Goal: Information Seeking & Learning: Learn about a topic

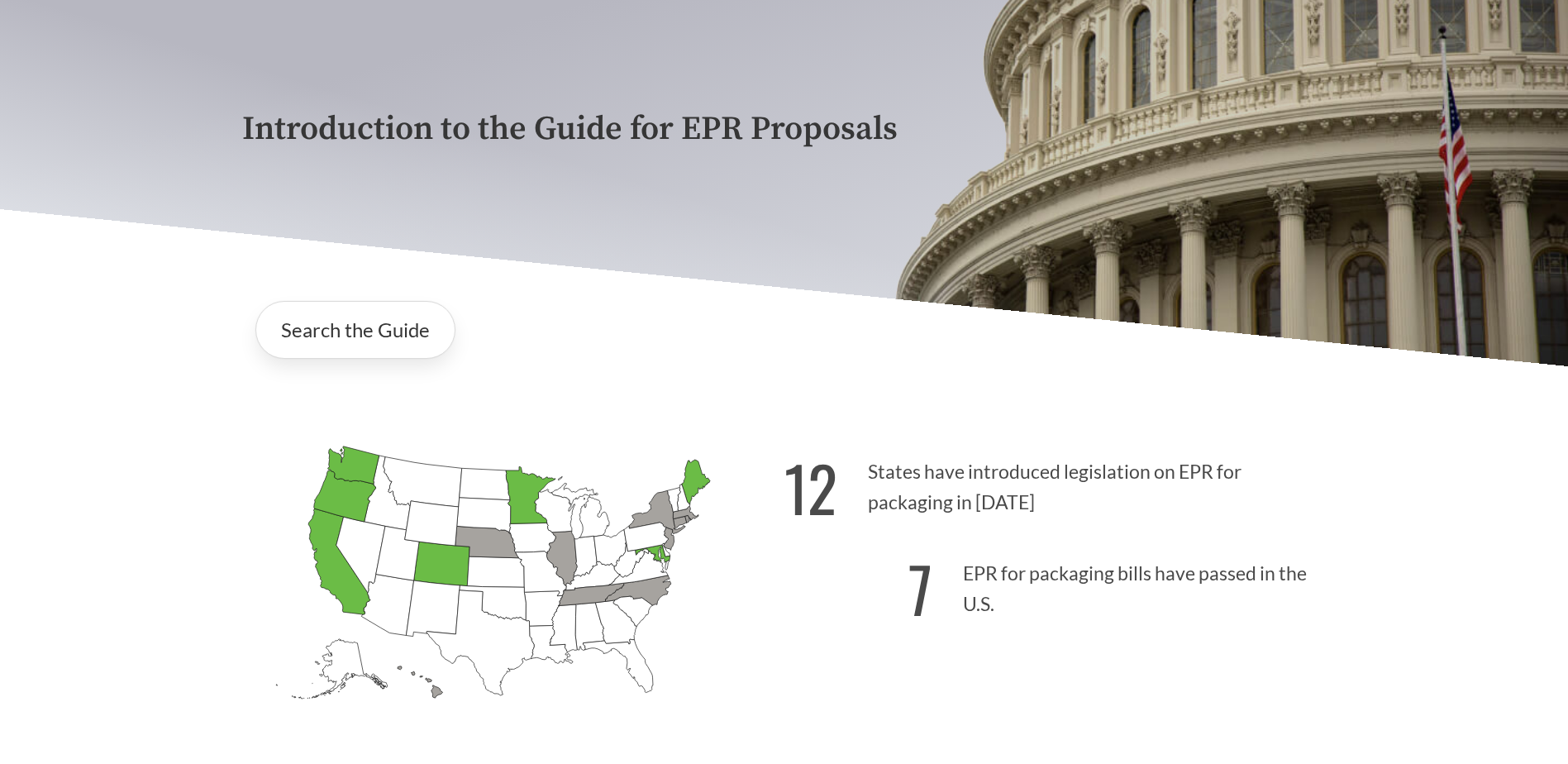
scroll to position [248, 0]
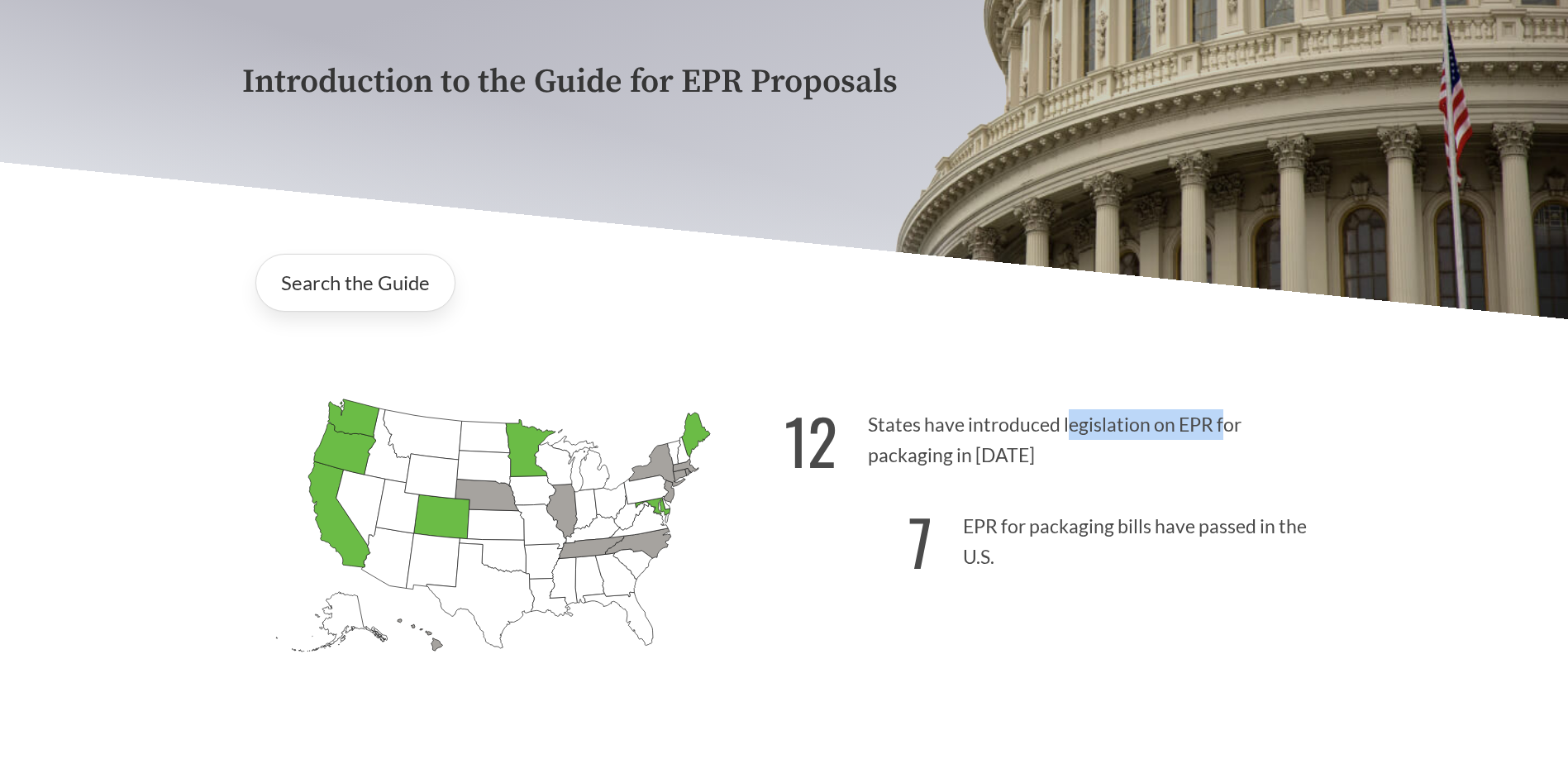
drag, startPoint x: 1068, startPoint y: 426, endPoint x: 1219, endPoint y: 431, distance: 151.1
click at [1219, 431] on p "12 States have introduced legislation on EPR for packaging in [DATE]" at bounding box center [1055, 435] width 542 height 102
drag, startPoint x: 921, startPoint y: 469, endPoint x: 1010, endPoint y: 456, distance: 89.9
click at [1010, 456] on p "12 States have introduced legislation on EPR for packaging in [DATE]" at bounding box center [1055, 435] width 542 height 102
drag, startPoint x: 1010, startPoint y: 456, endPoint x: 1120, endPoint y: 527, distance: 130.9
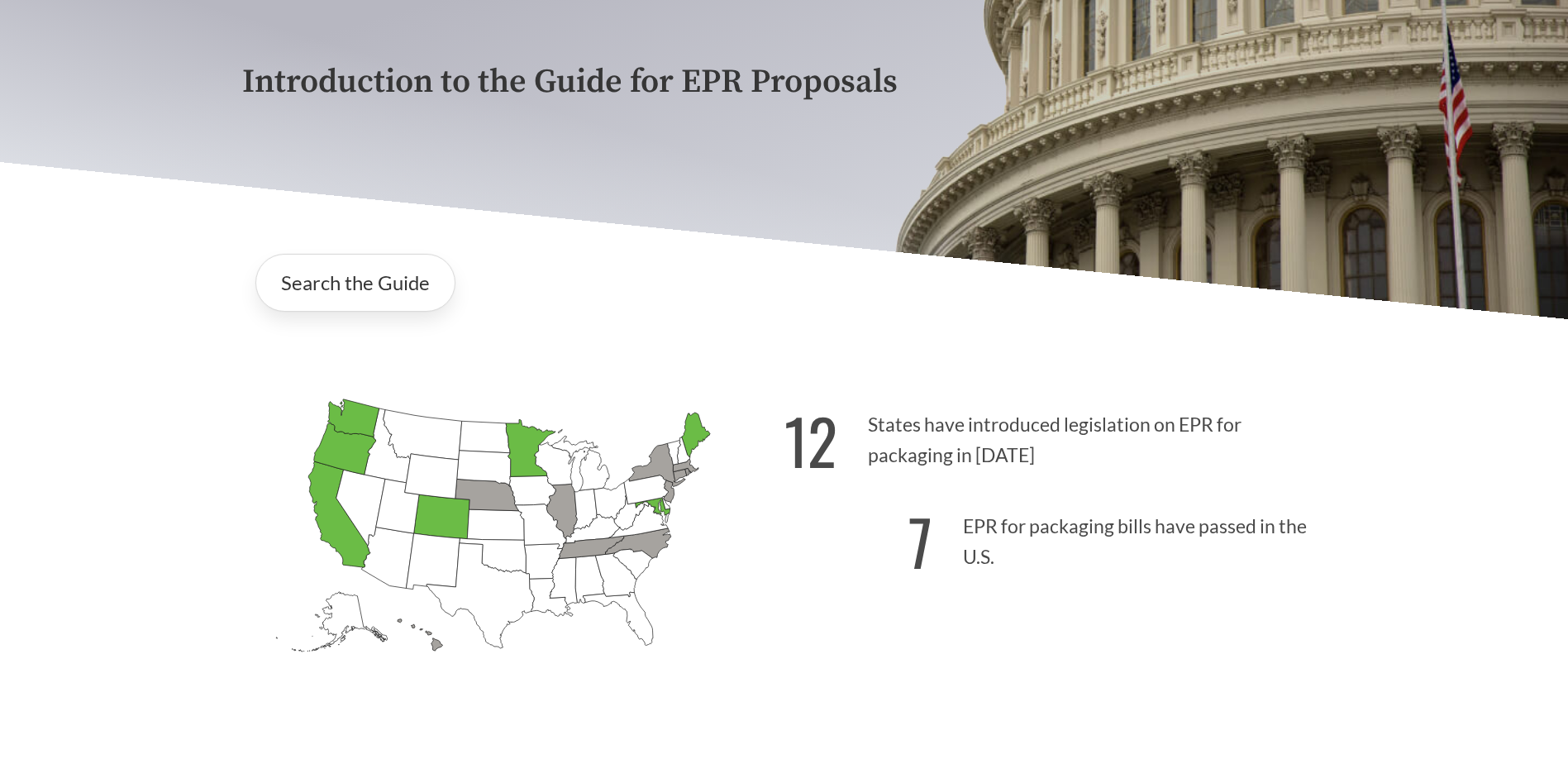
click at [1123, 525] on p "7 EPR for packaging bills have passed in the U.S." at bounding box center [1055, 537] width 542 height 102
drag, startPoint x: 997, startPoint y: 538, endPoint x: 1240, endPoint y: 526, distance: 243.3
click at [1240, 526] on p "7 EPR for packaging bills have passed in the U.S." at bounding box center [1055, 537] width 542 height 102
drag, startPoint x: 1240, startPoint y: 526, endPoint x: 953, endPoint y: 602, distance: 296.9
click at [997, 591] on div "12 States have introduced legislation on EPR for packaging in [DATE] 7 EPR for …" at bounding box center [1055, 556] width 542 height 344
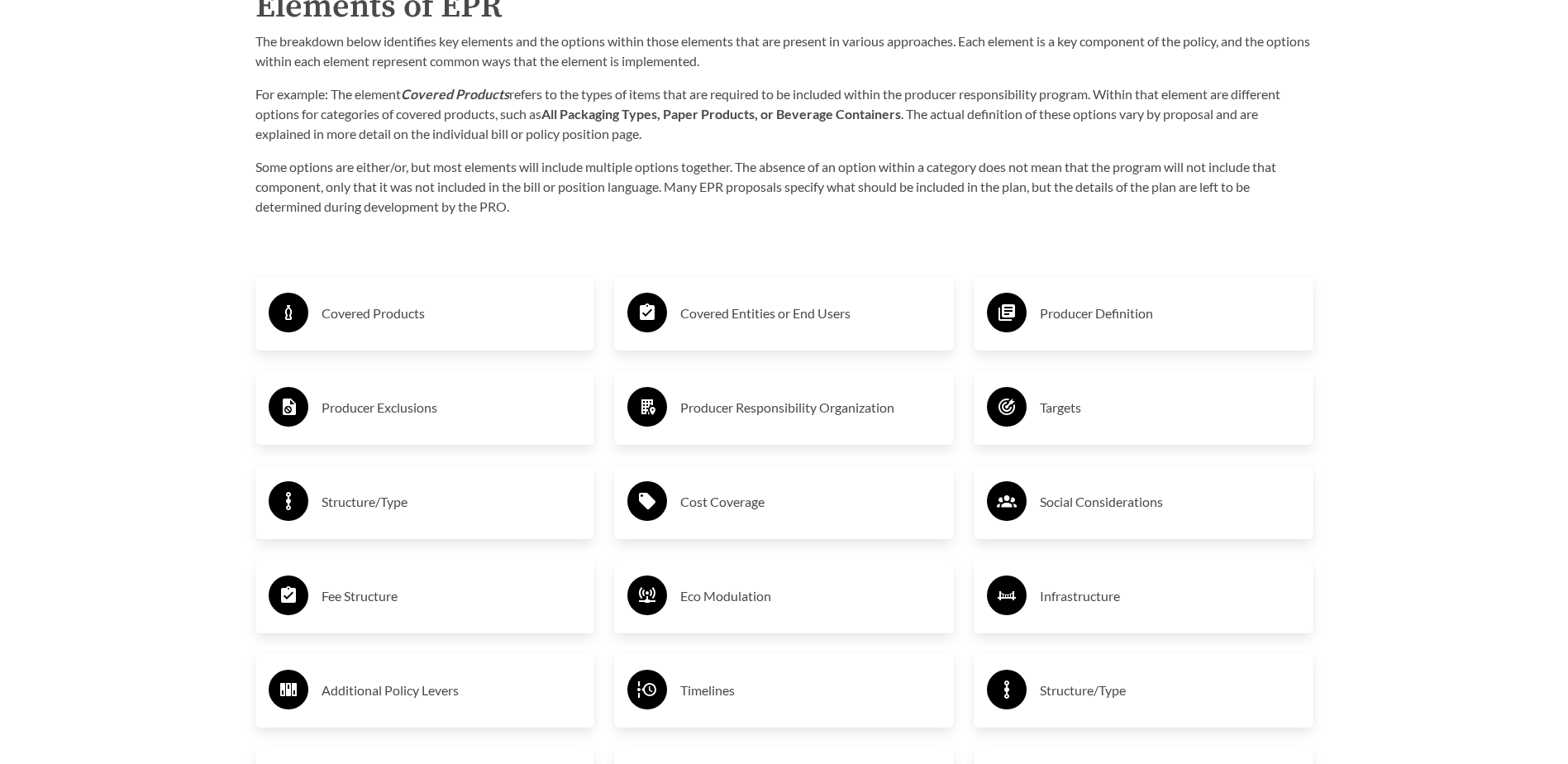
scroll to position [2810, 0]
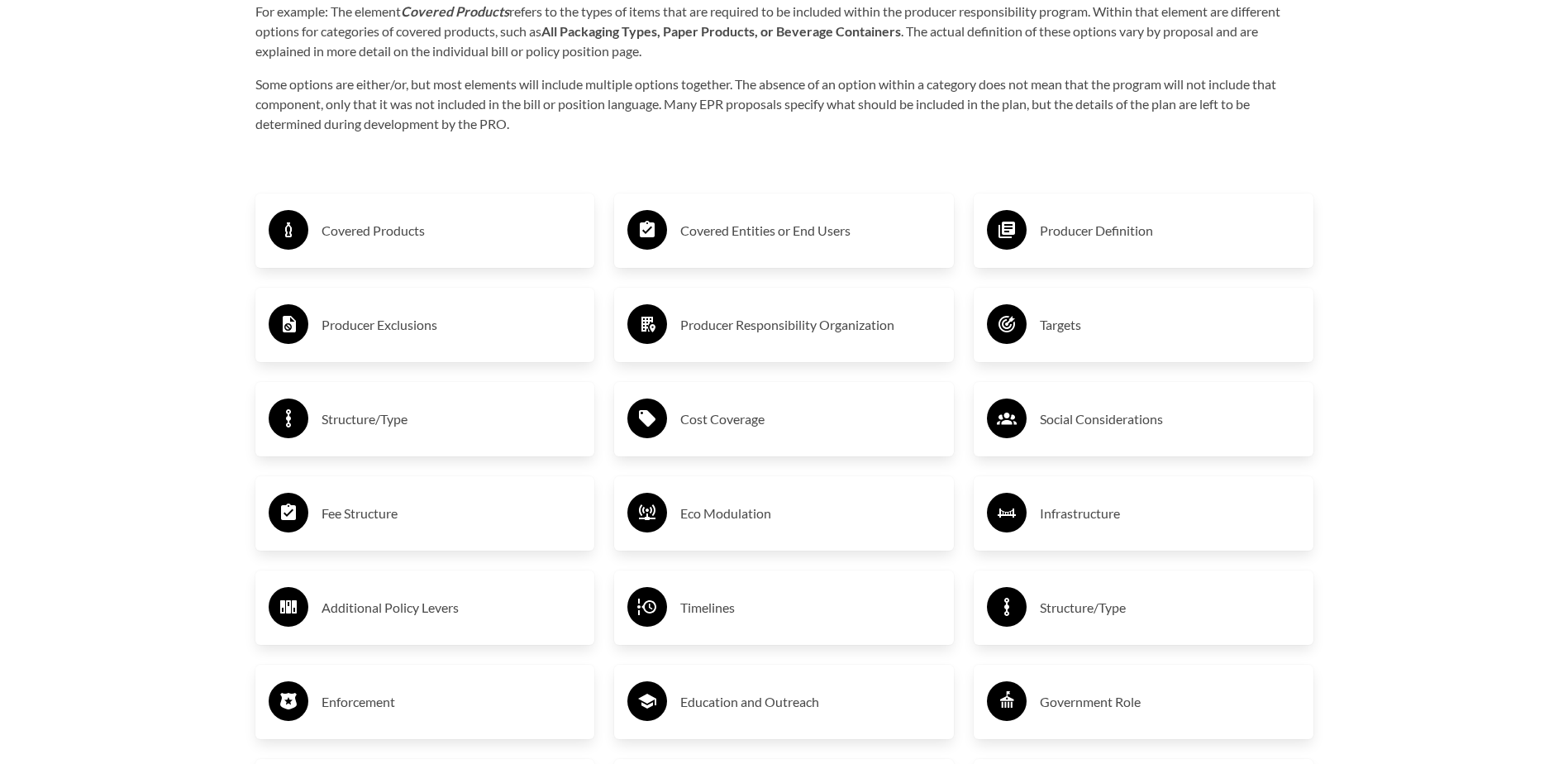
click at [337, 504] on h3 "Fee Structure" at bounding box center [451, 513] width 260 height 27
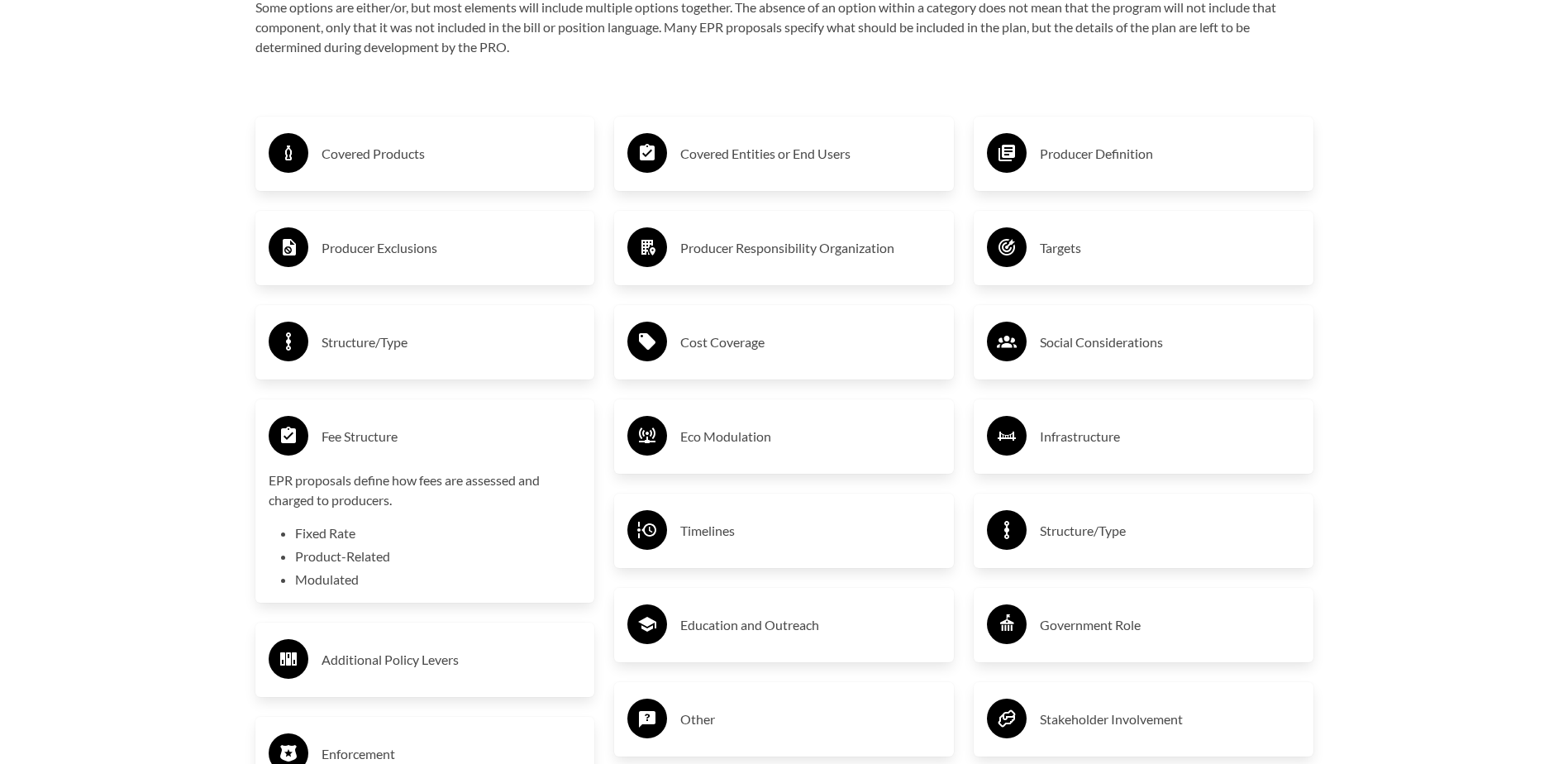
scroll to position [2975, 0]
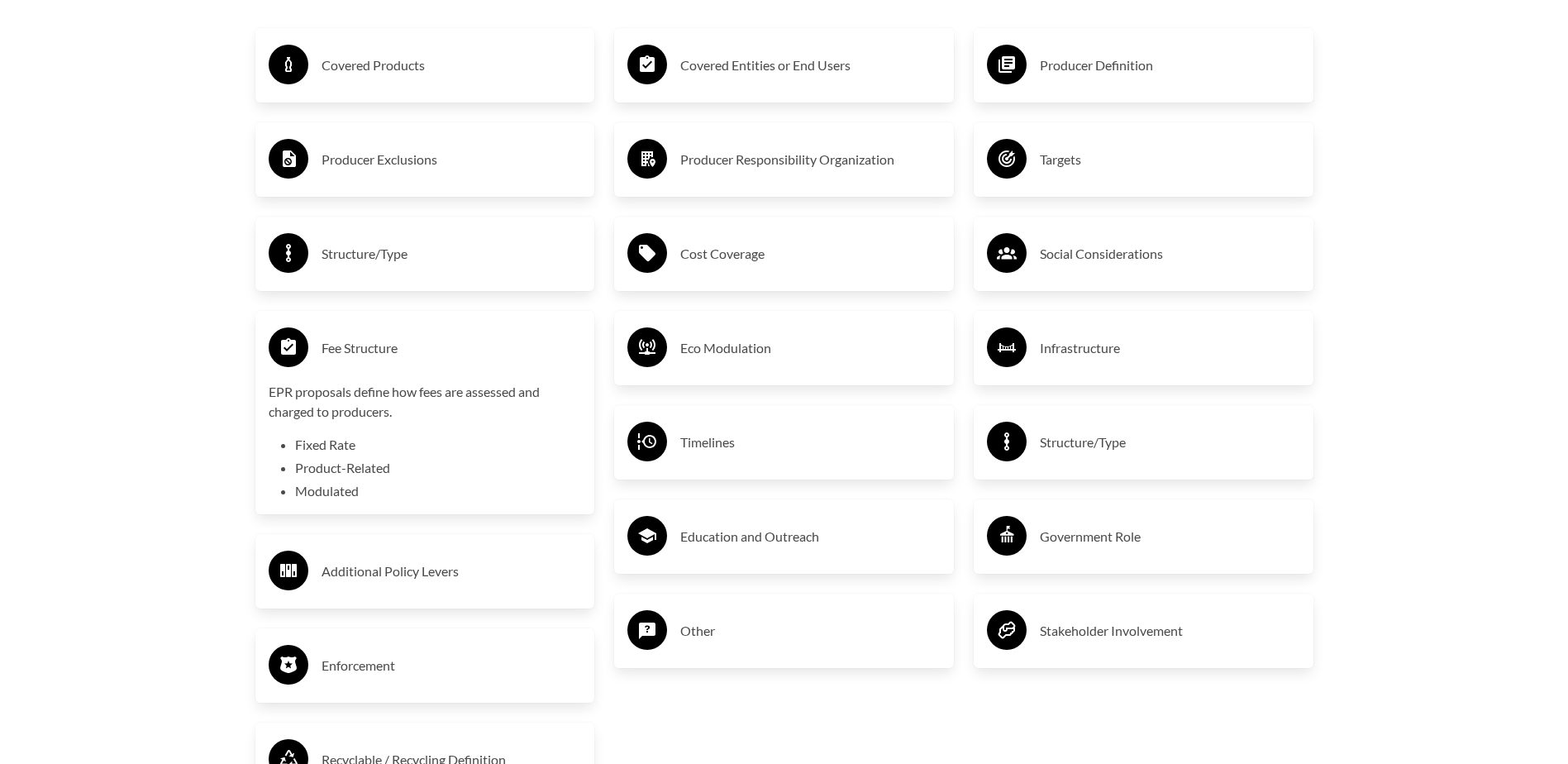
click at [725, 371] on div "Eco Modulation" at bounding box center [784, 348] width 313 height 48
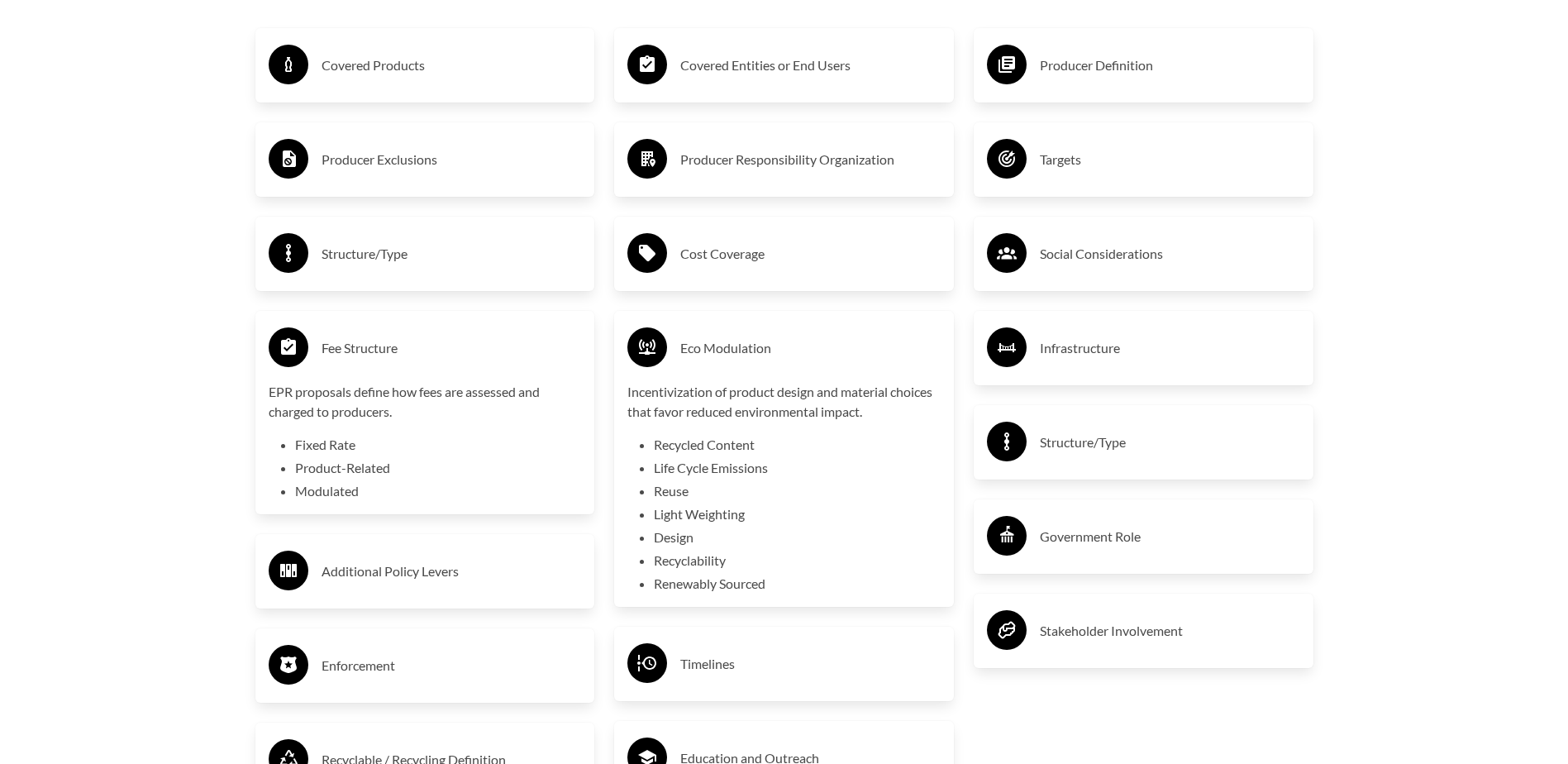
click at [697, 353] on h3 "Eco Modulation" at bounding box center [810, 348] width 260 height 27
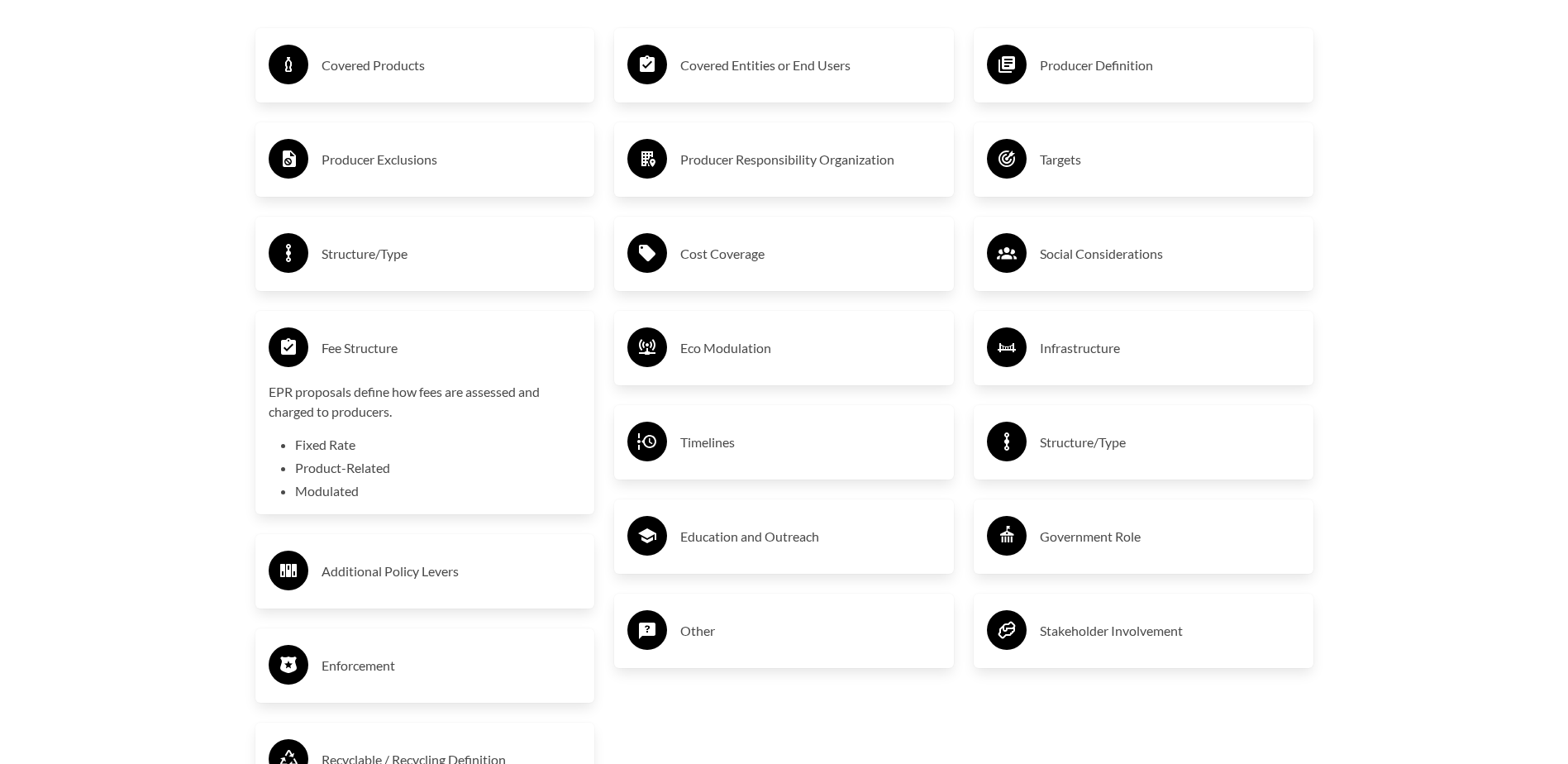
click at [372, 356] on h3 "Fee Structure" at bounding box center [451, 348] width 260 height 27
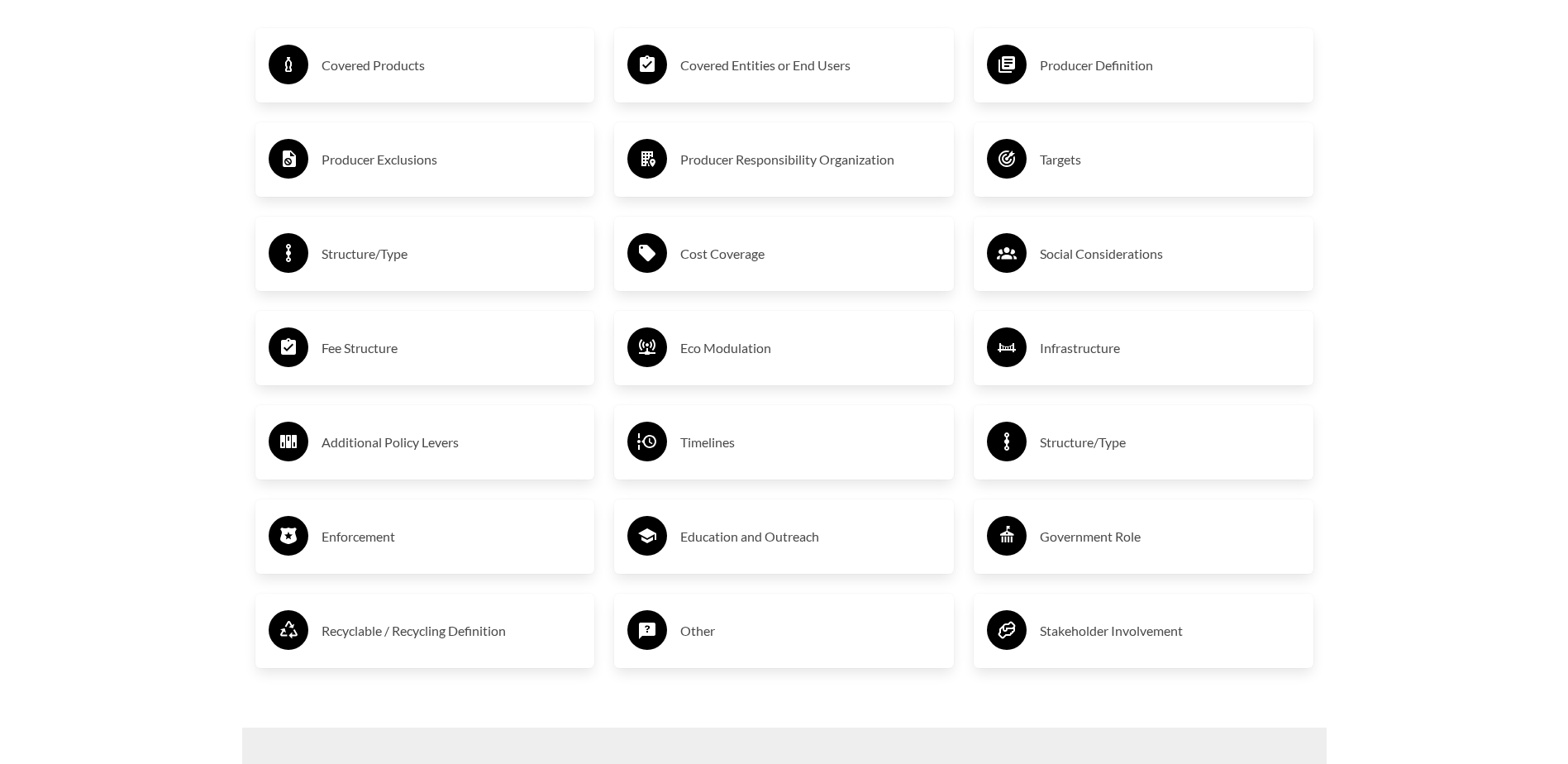
click at [715, 438] on h3 "Timelines" at bounding box center [810, 442] width 260 height 27
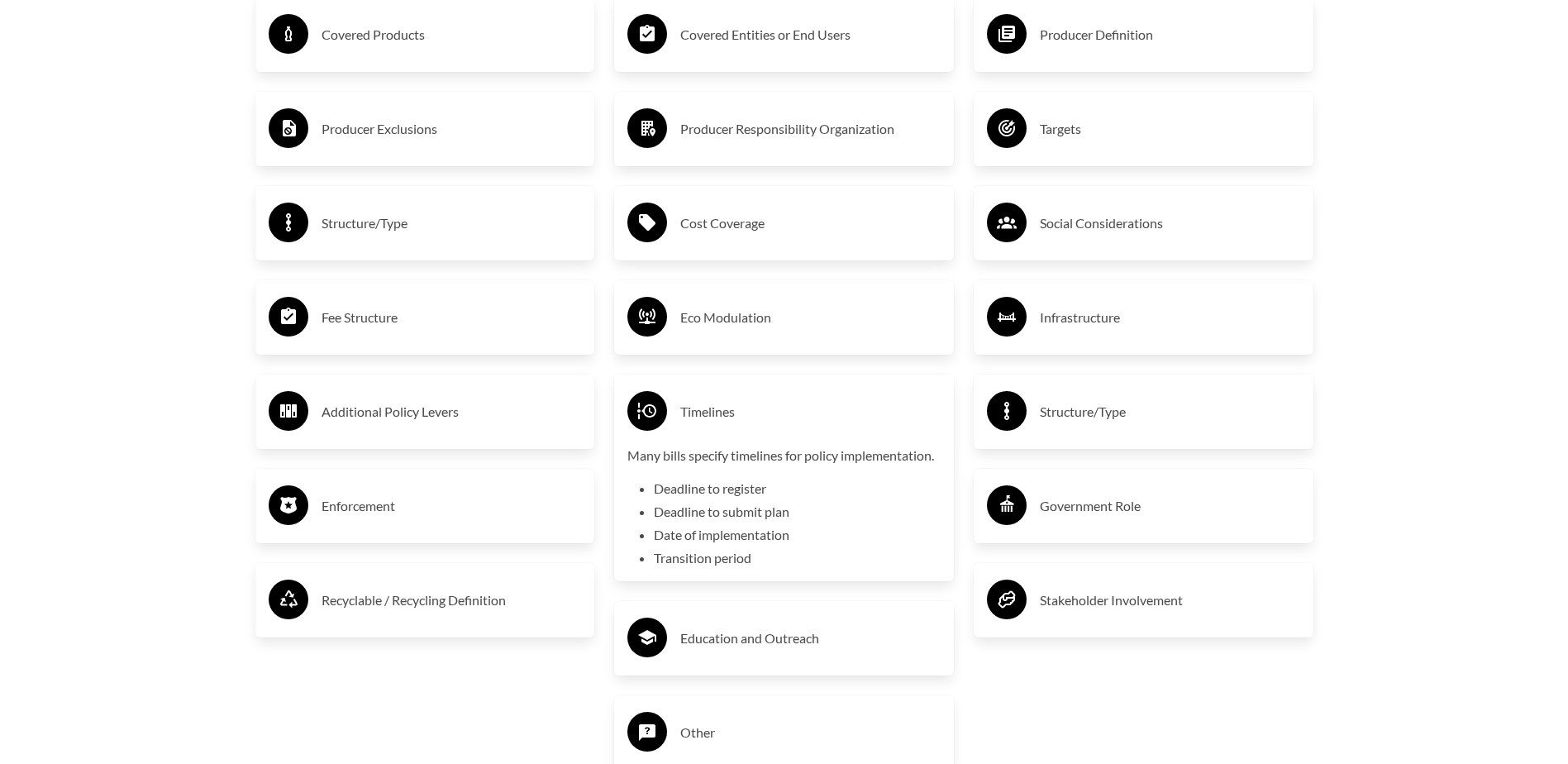
scroll to position [3059, 0]
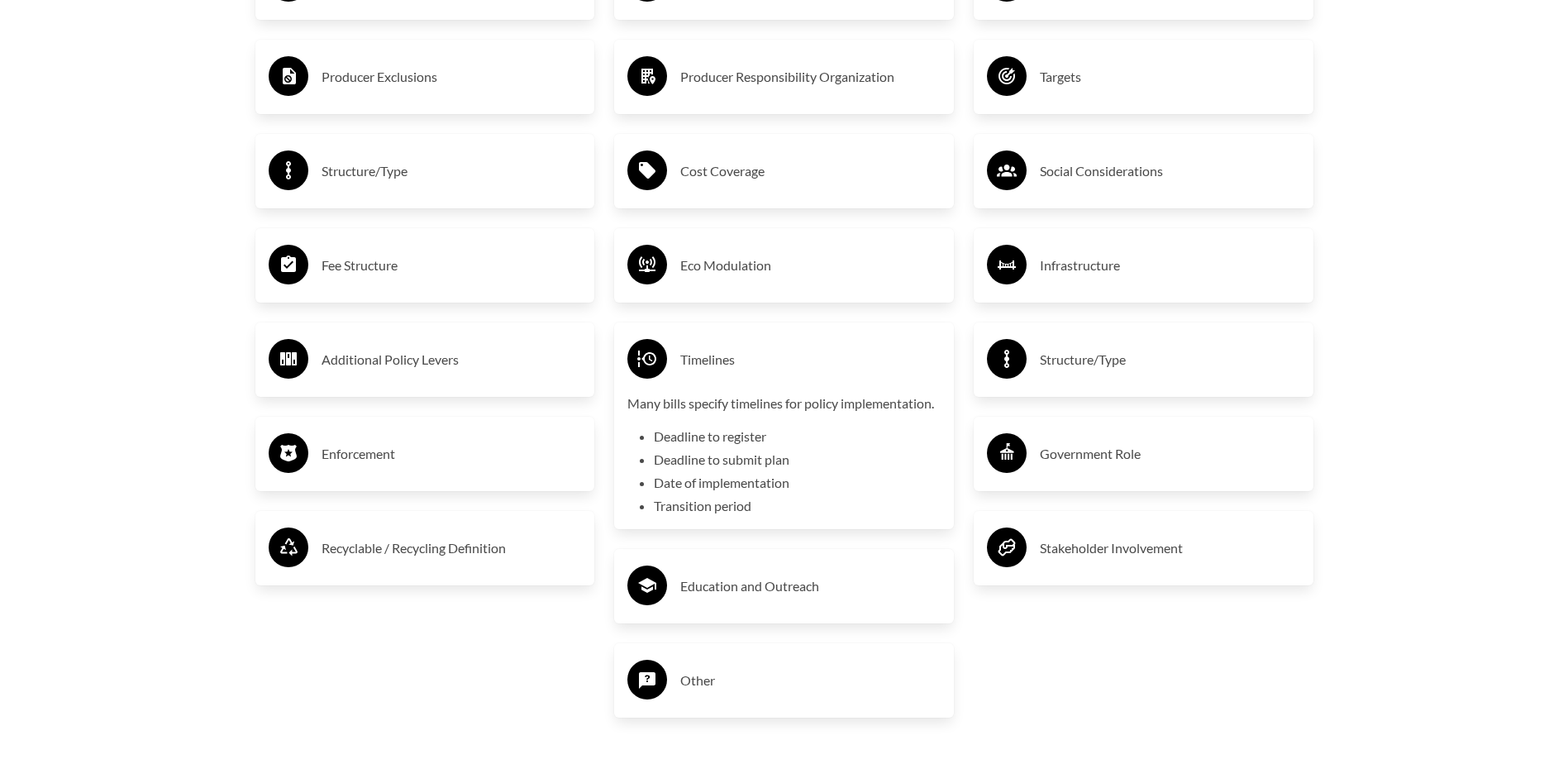
click at [383, 551] on h3 "Recyclable / Recycling Definition" at bounding box center [451, 548] width 260 height 27
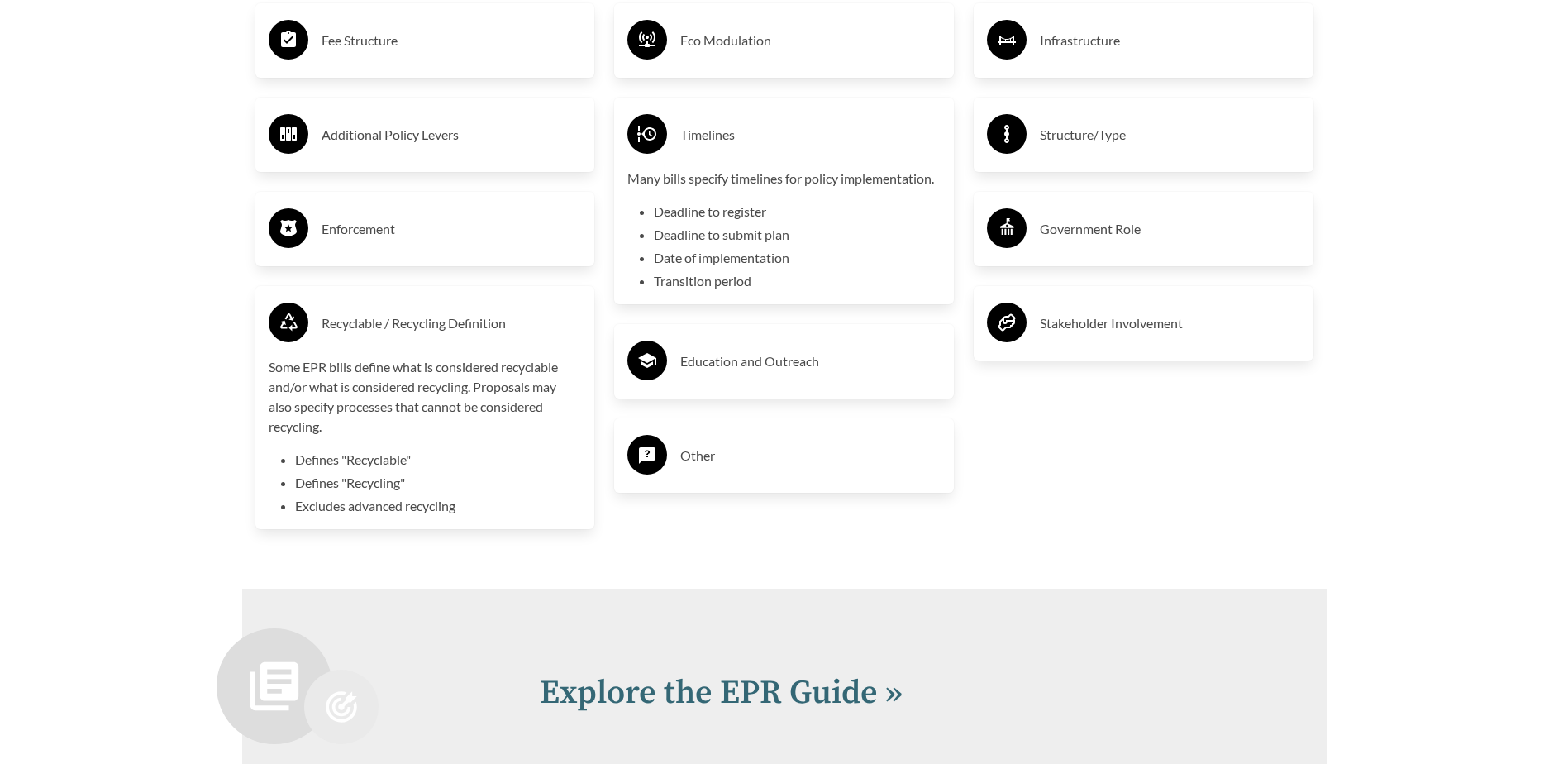
scroll to position [3306, 0]
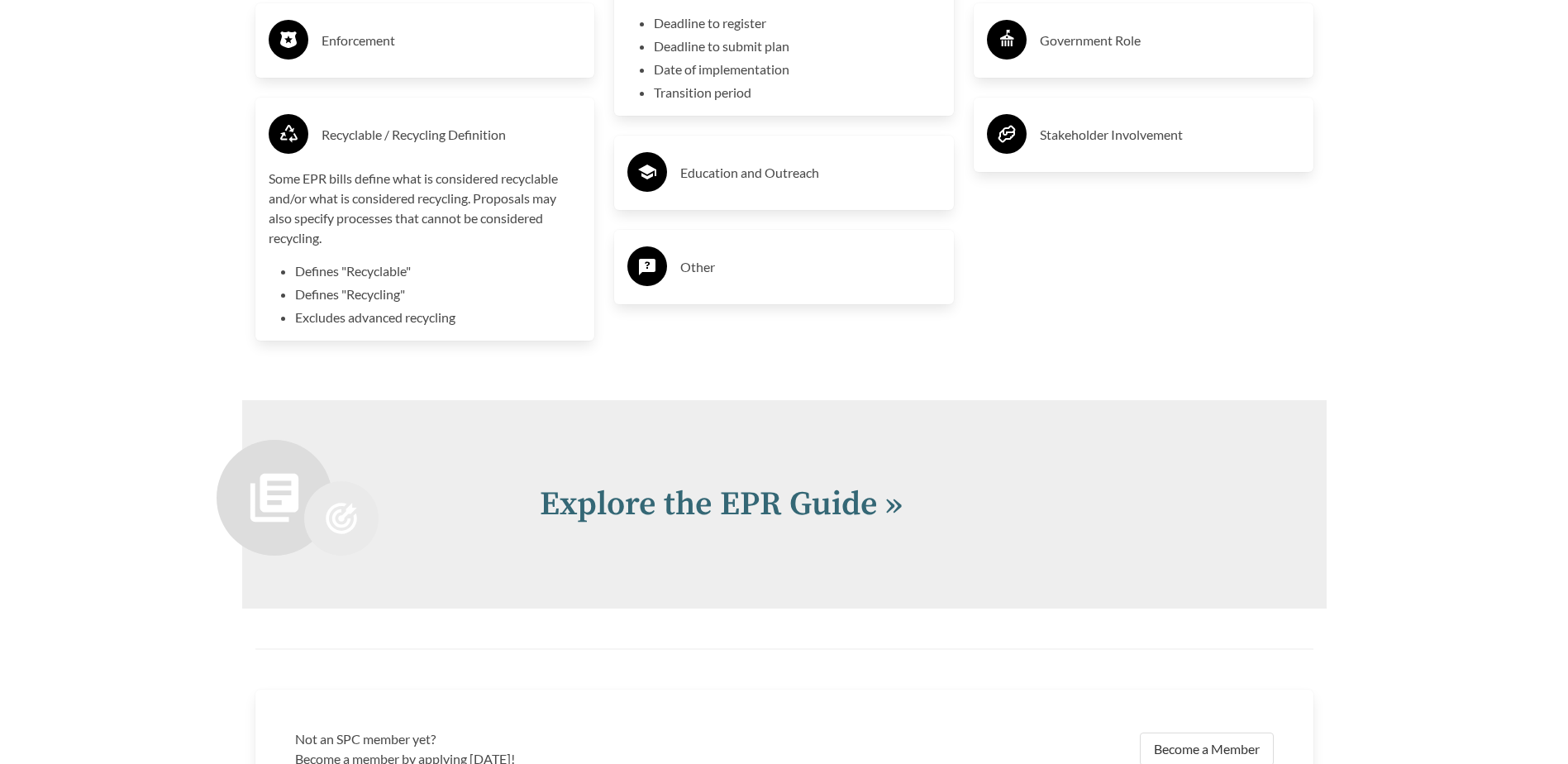
scroll to position [2893, 0]
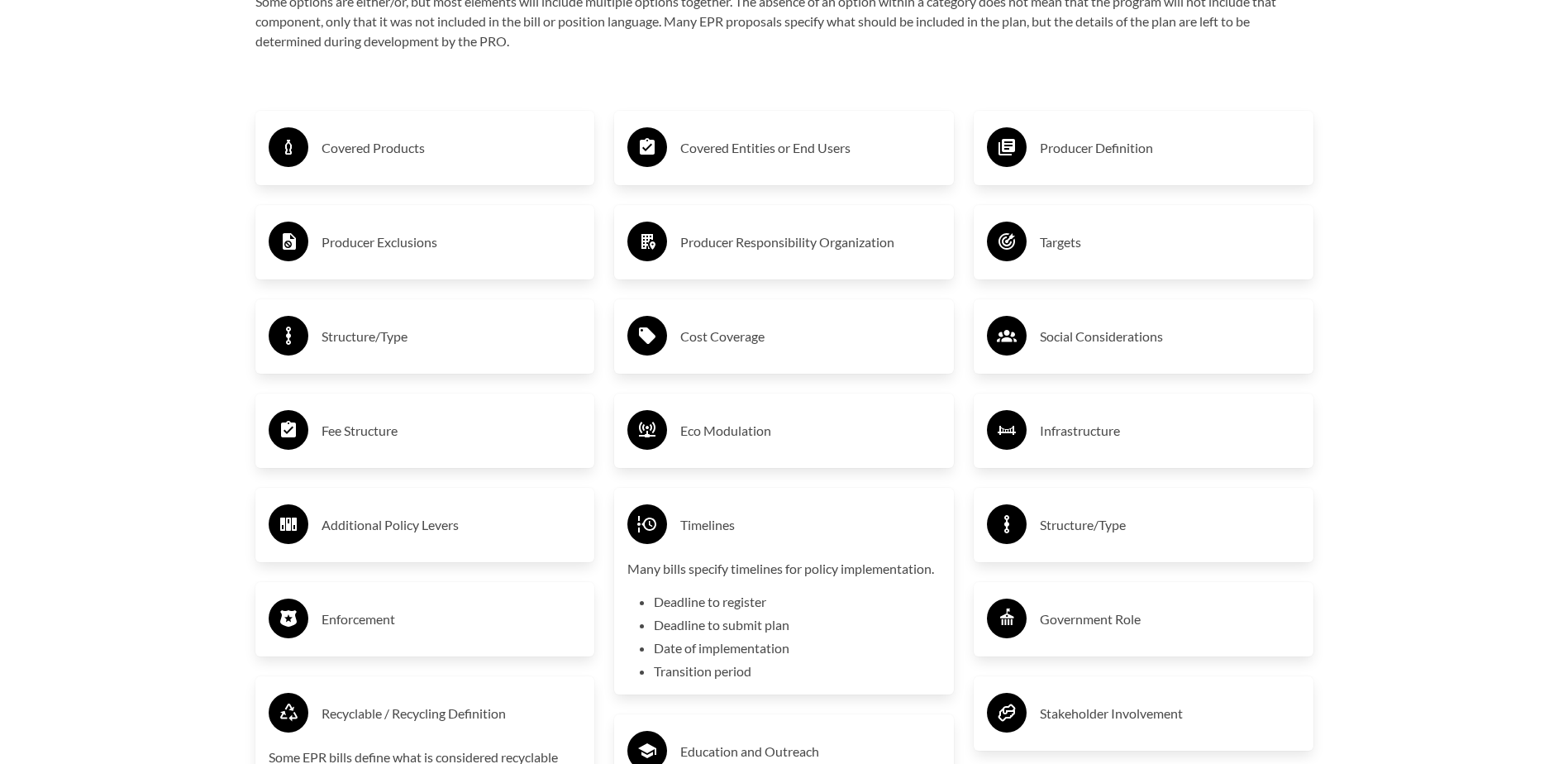
click at [1078, 529] on h3 "Structure/Type" at bounding box center [1169, 524] width 260 height 27
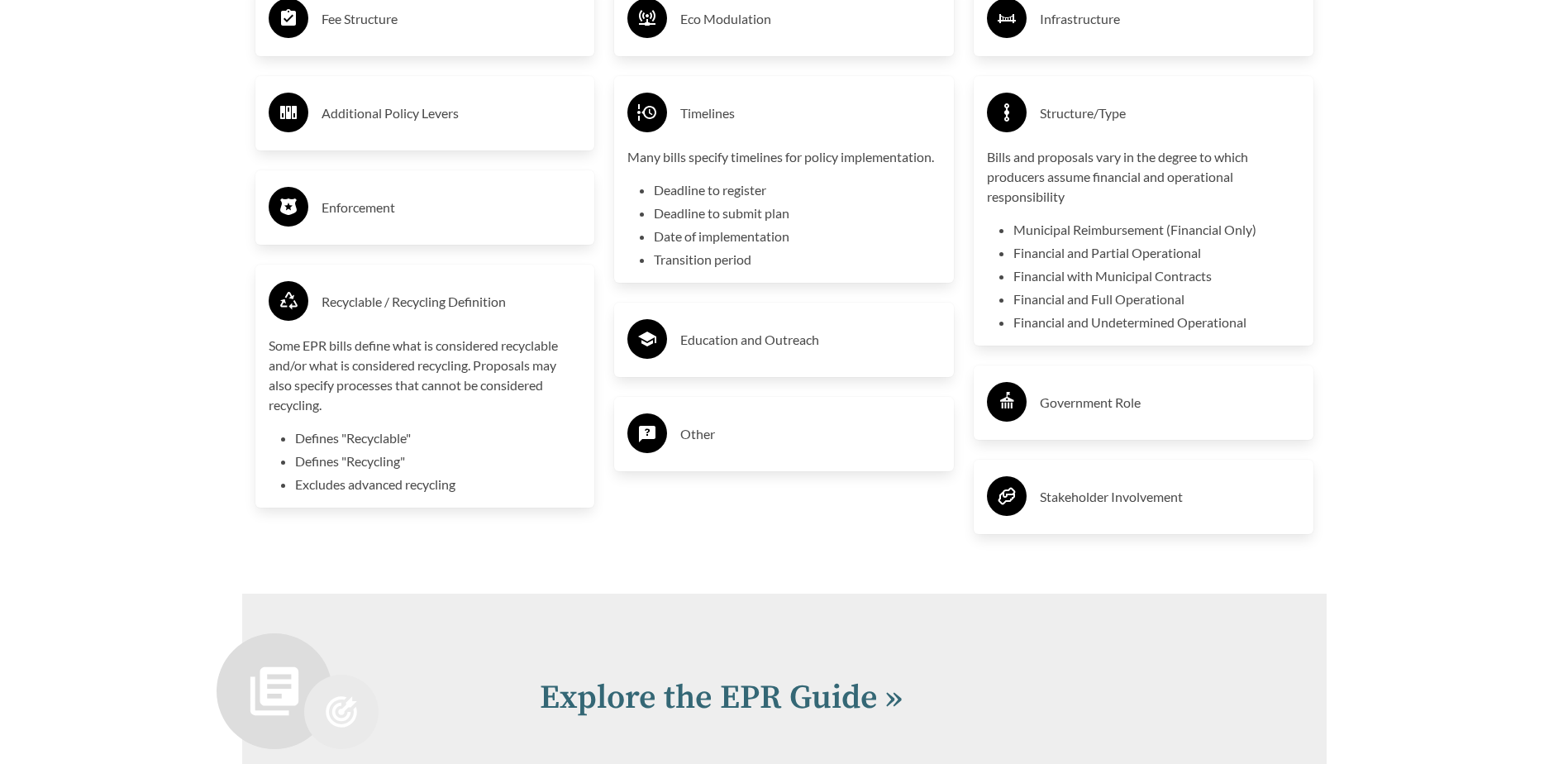
scroll to position [3306, 0]
click at [1090, 373] on div "Government Role" at bounding box center [1144, 401] width 340 height 75
click at [1097, 406] on h3 "Government Role" at bounding box center [1169, 401] width 260 height 27
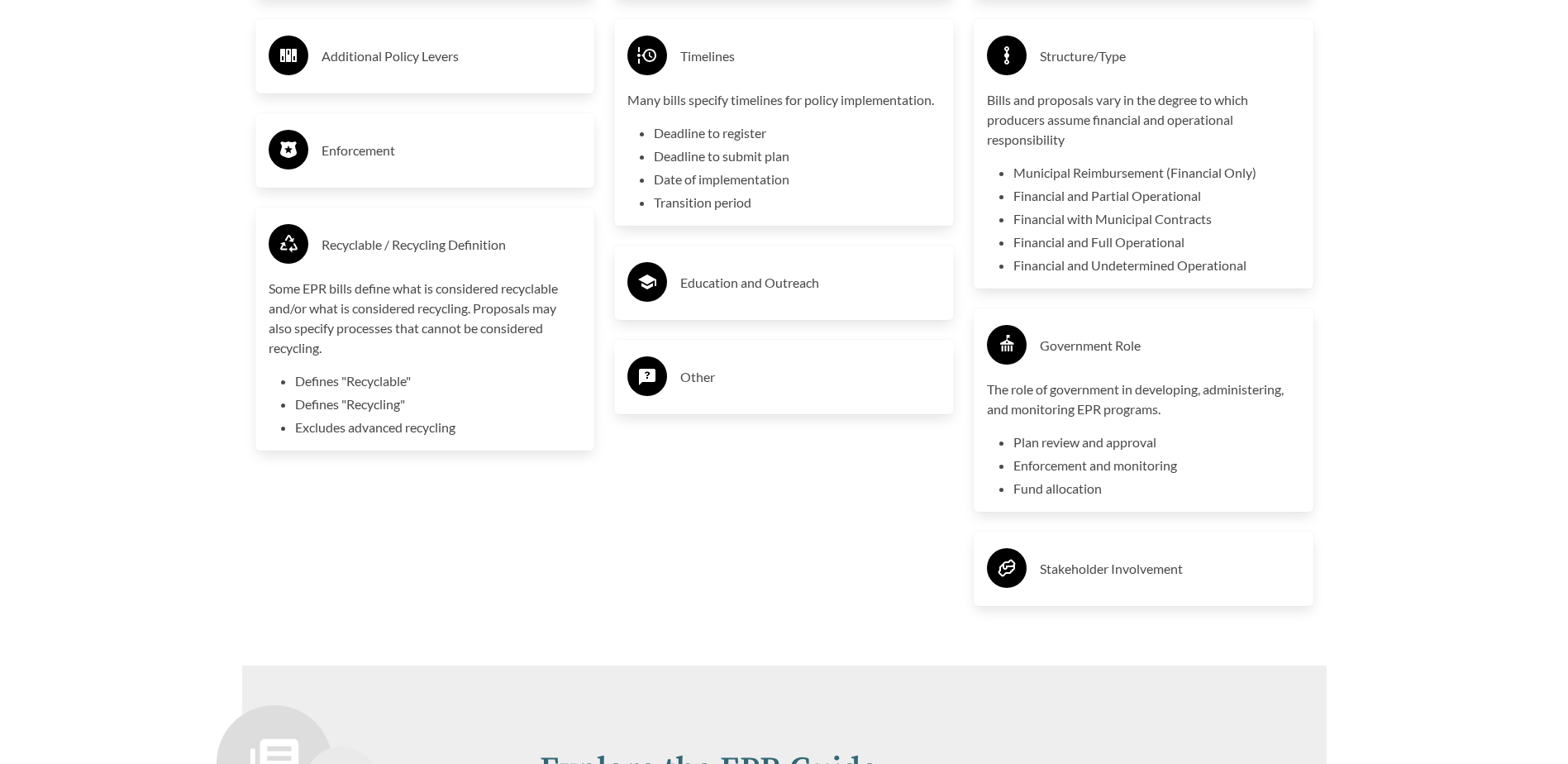
scroll to position [3389, 0]
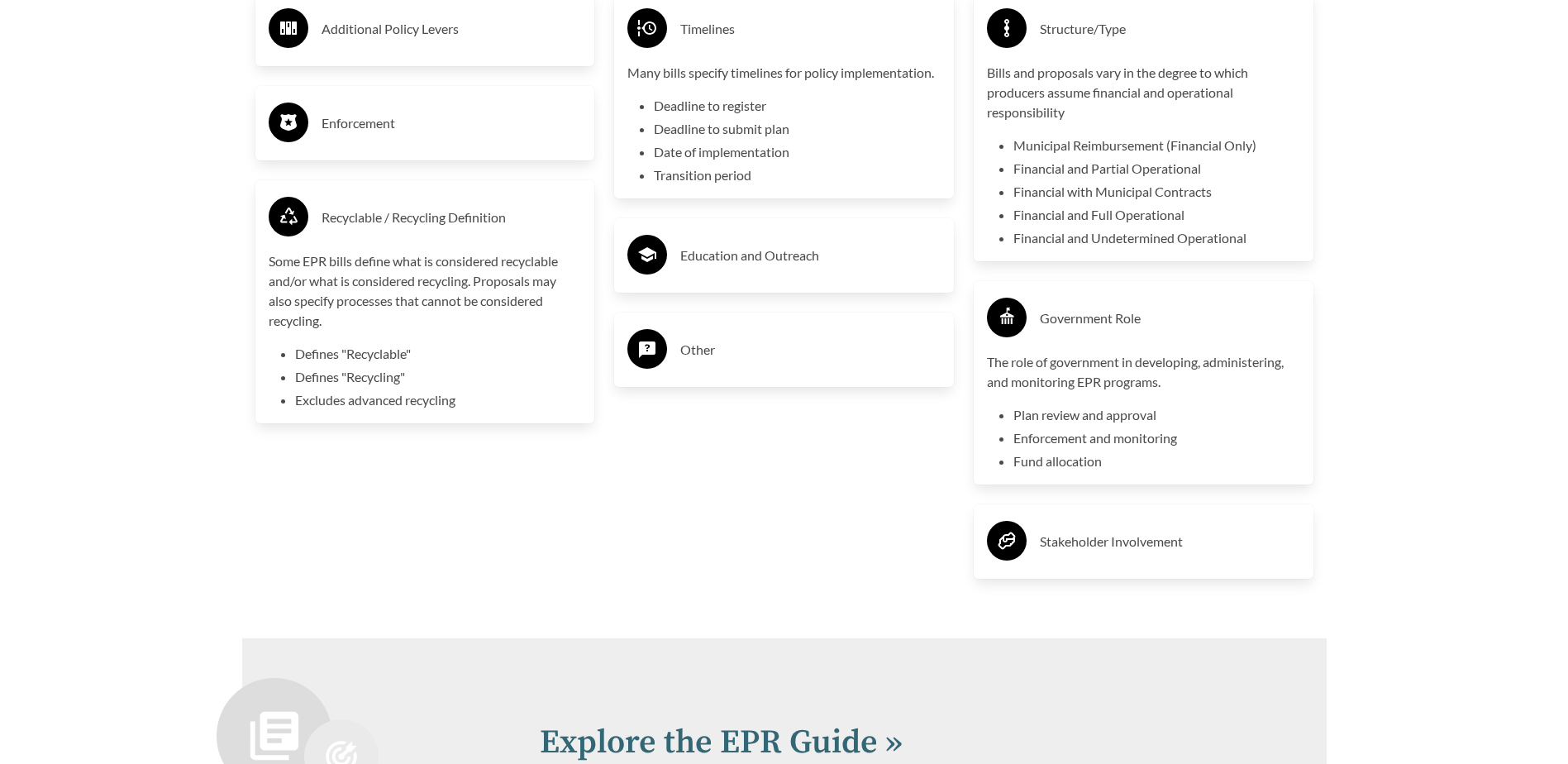
click at [1110, 549] on h3 "Stakeholder Involvement" at bounding box center [1169, 541] width 260 height 27
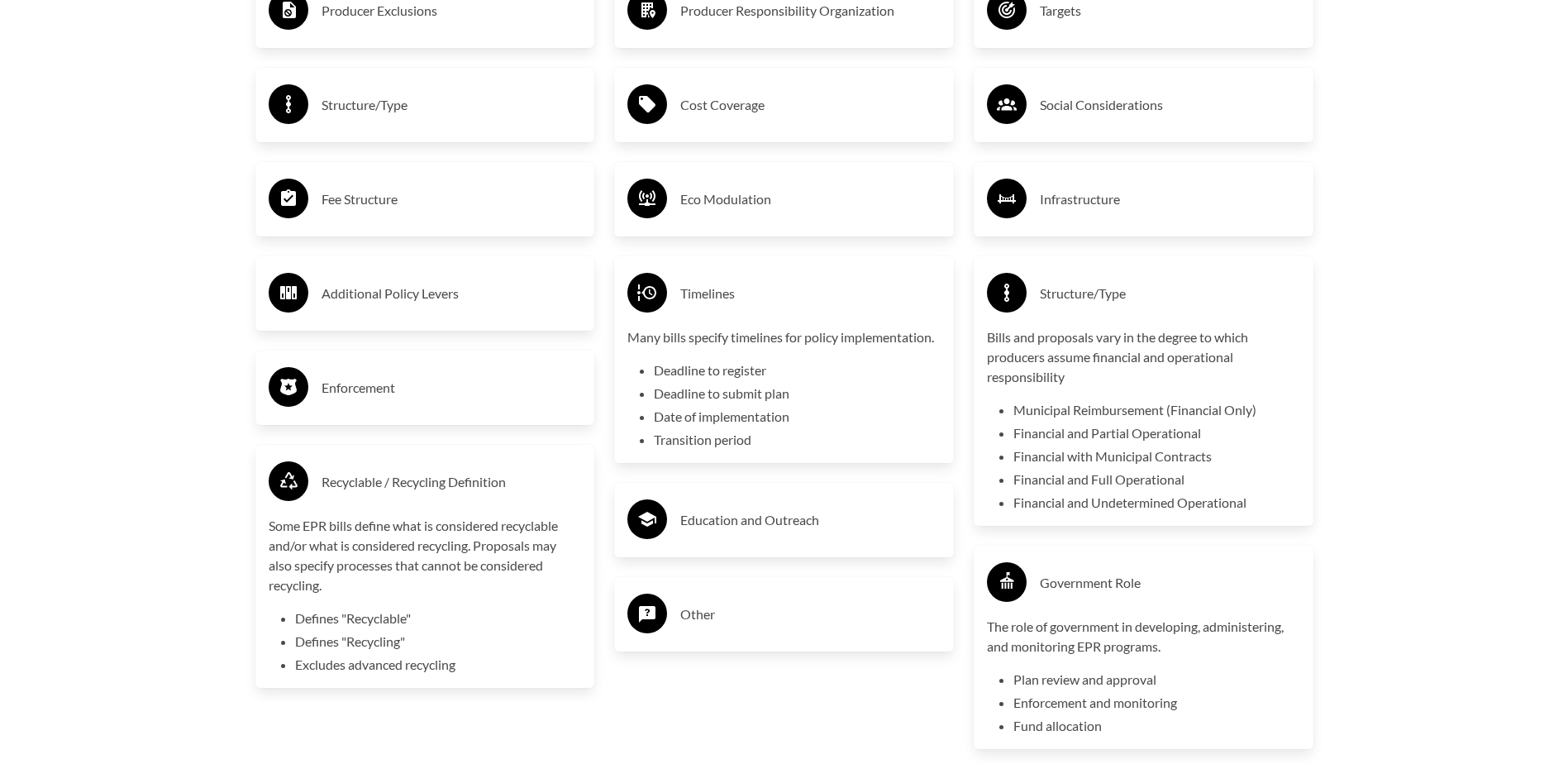
scroll to position [2893, 0]
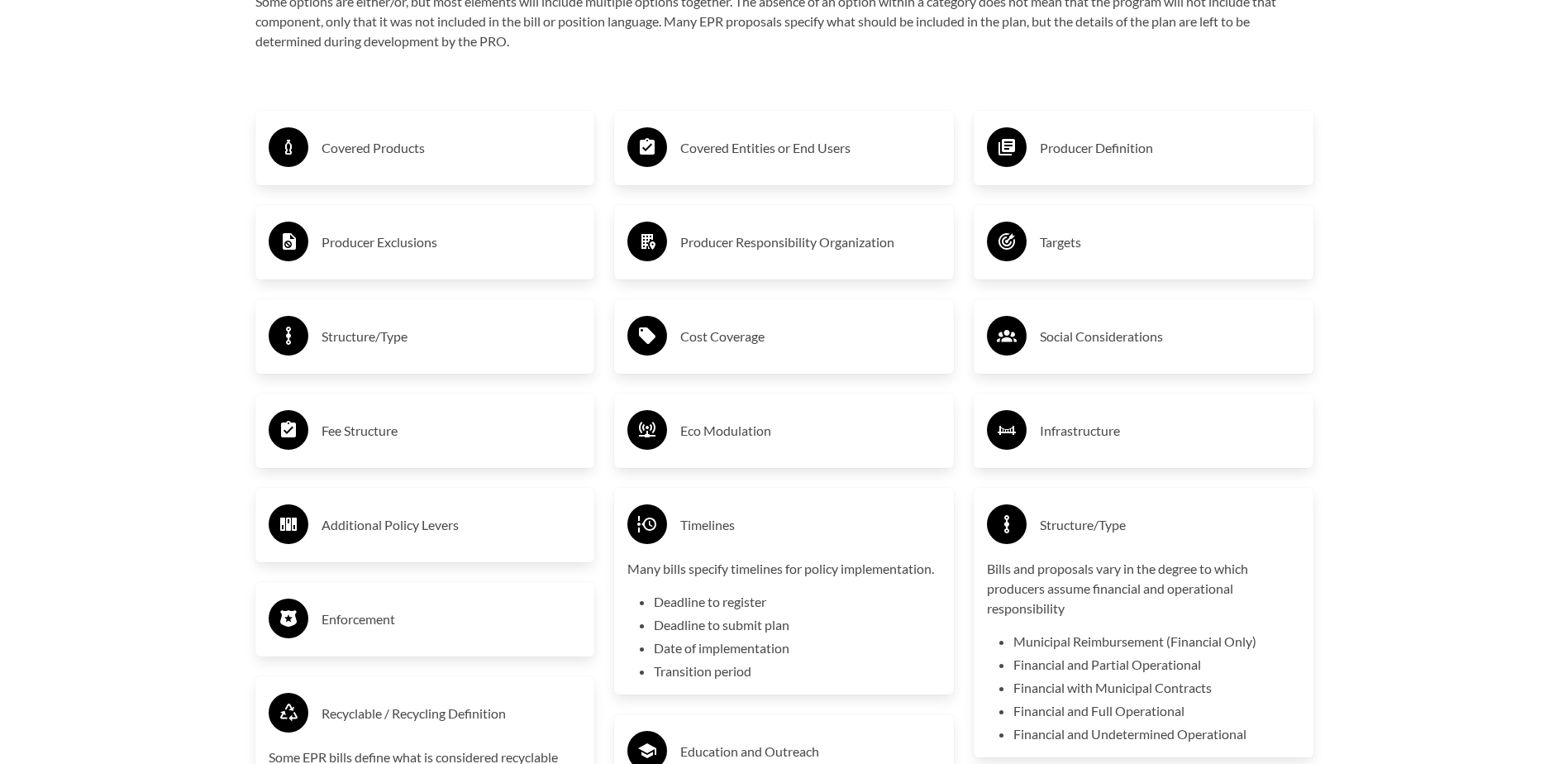
click at [746, 439] on h3 "Eco Modulation" at bounding box center [810, 430] width 260 height 27
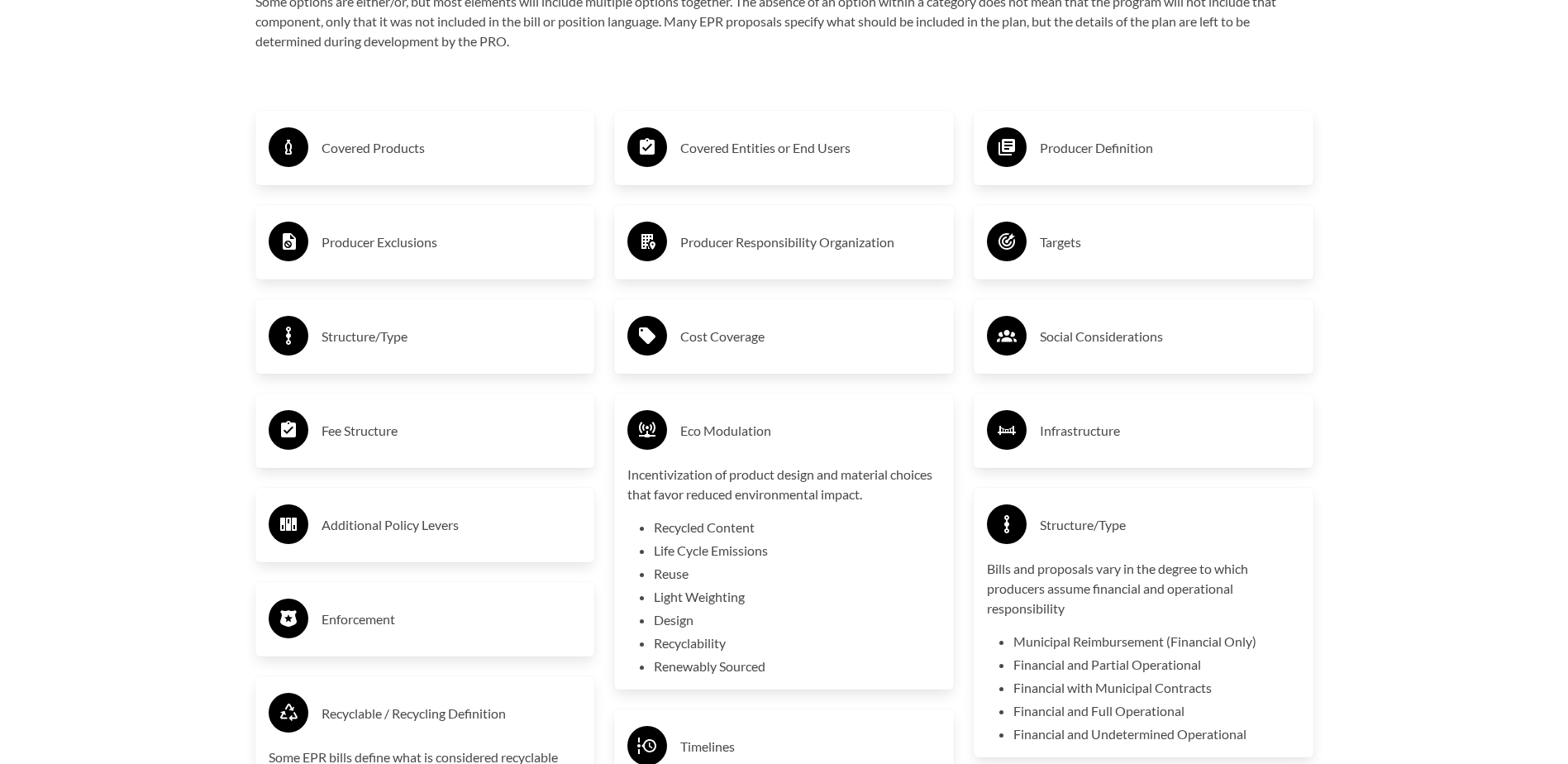
click at [734, 316] on div "Cost Coverage" at bounding box center [784, 336] width 313 height 48
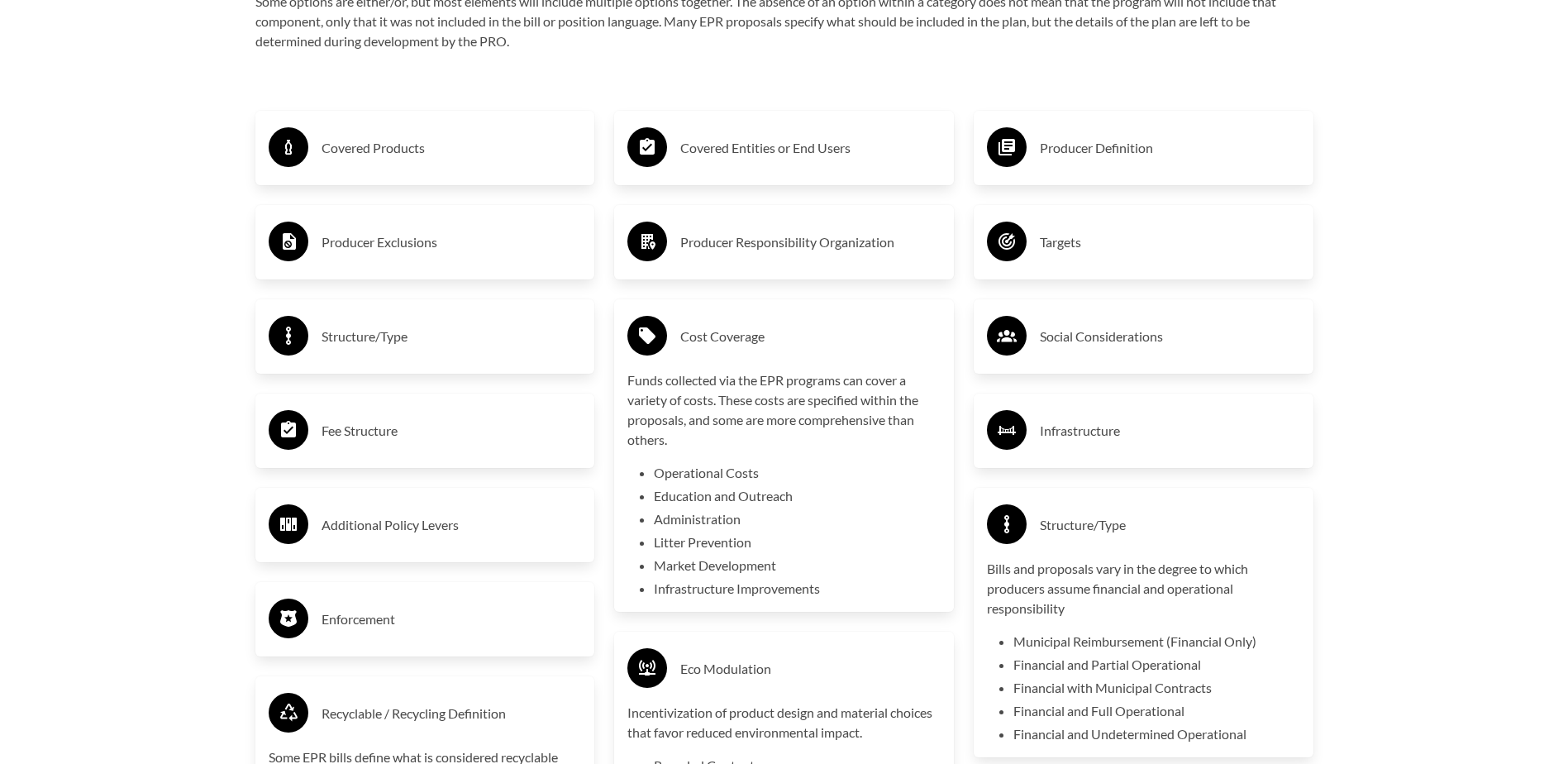
click at [739, 253] on h3 "Producer Responsibility Organization" at bounding box center [810, 242] width 260 height 27
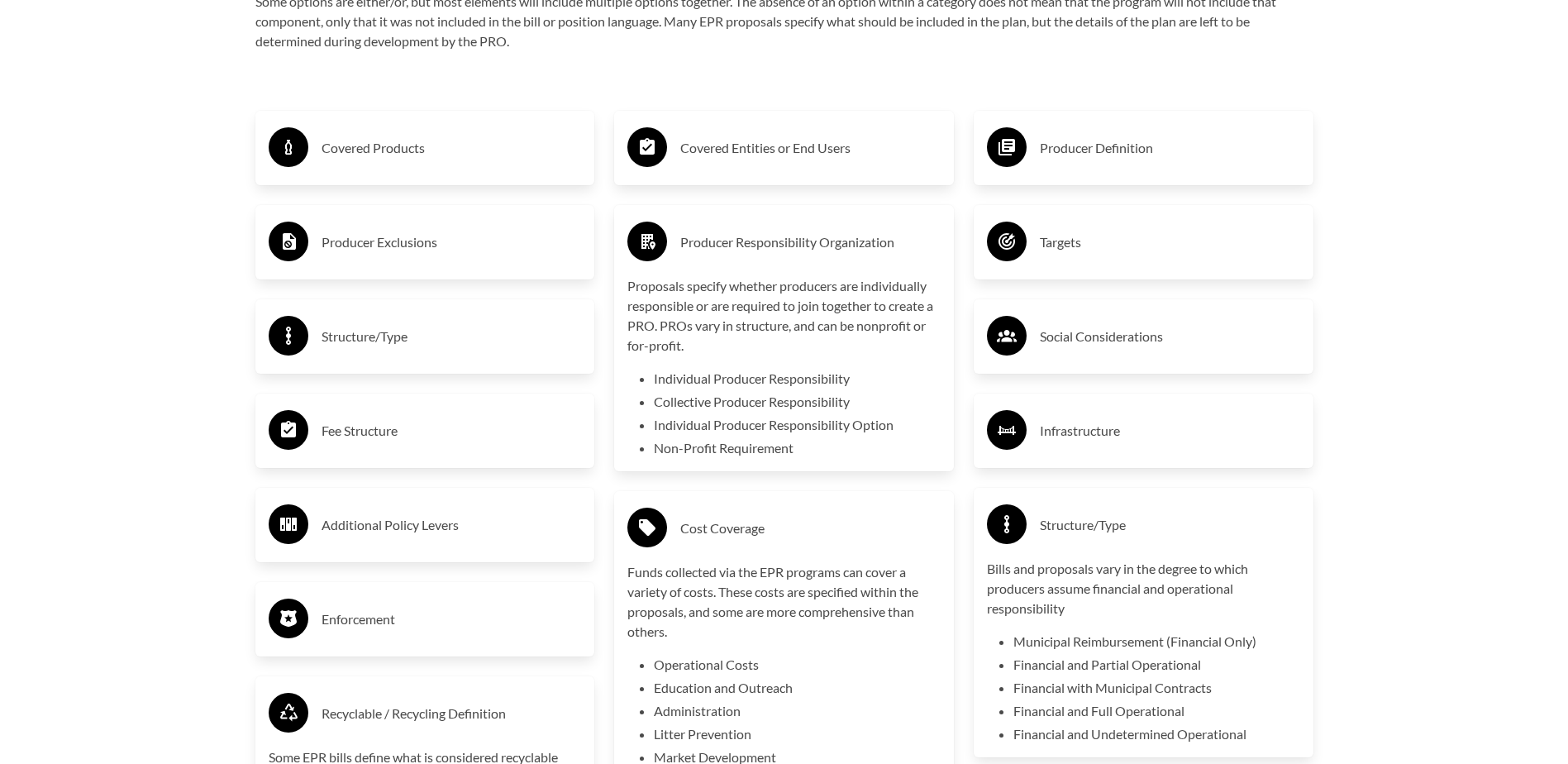
click at [739, 249] on h3 "Producer Responsibility Organization" at bounding box center [810, 242] width 260 height 27
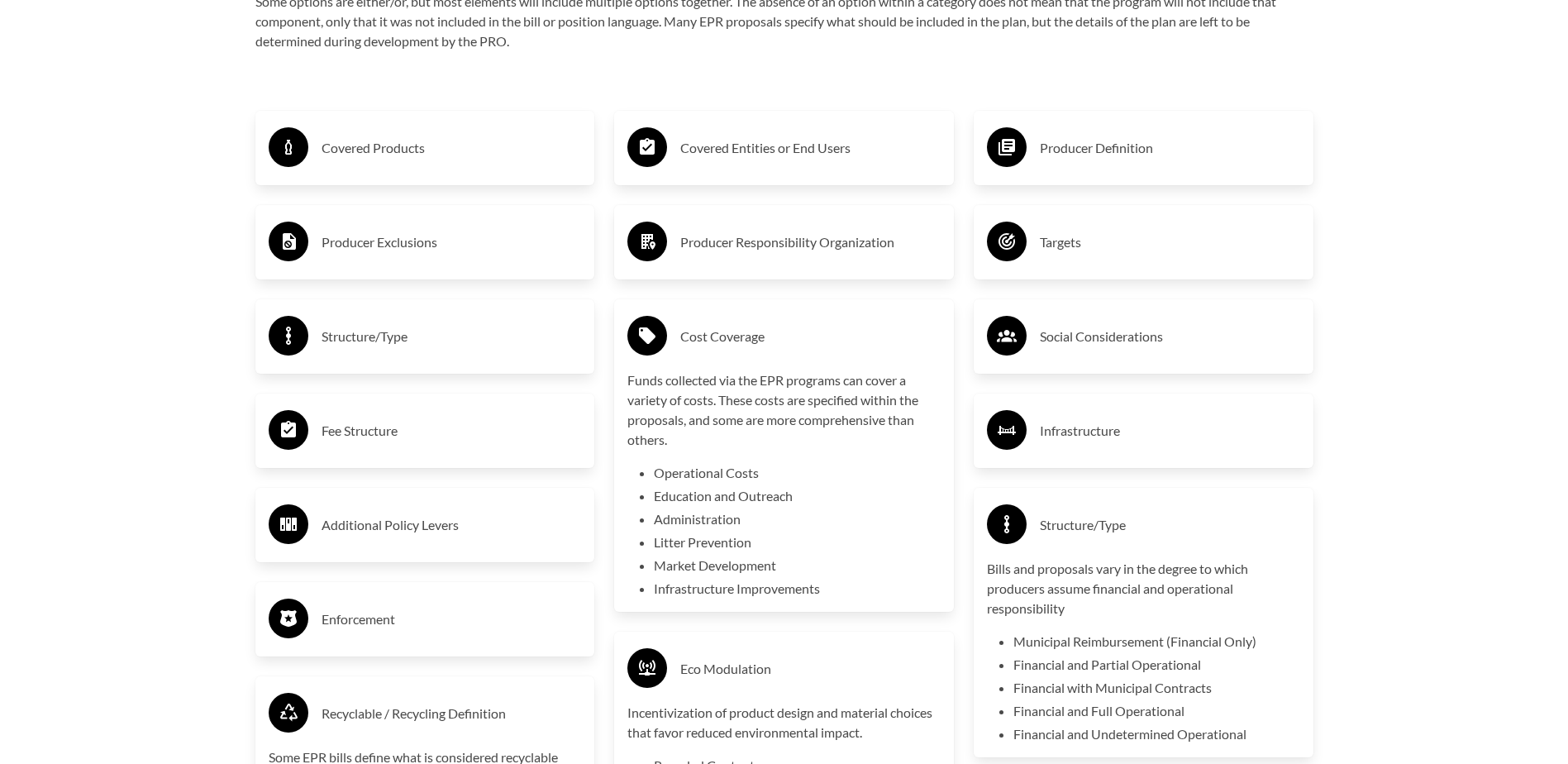
click at [763, 139] on h3 "Covered Entities or End Users" at bounding box center [810, 147] width 260 height 27
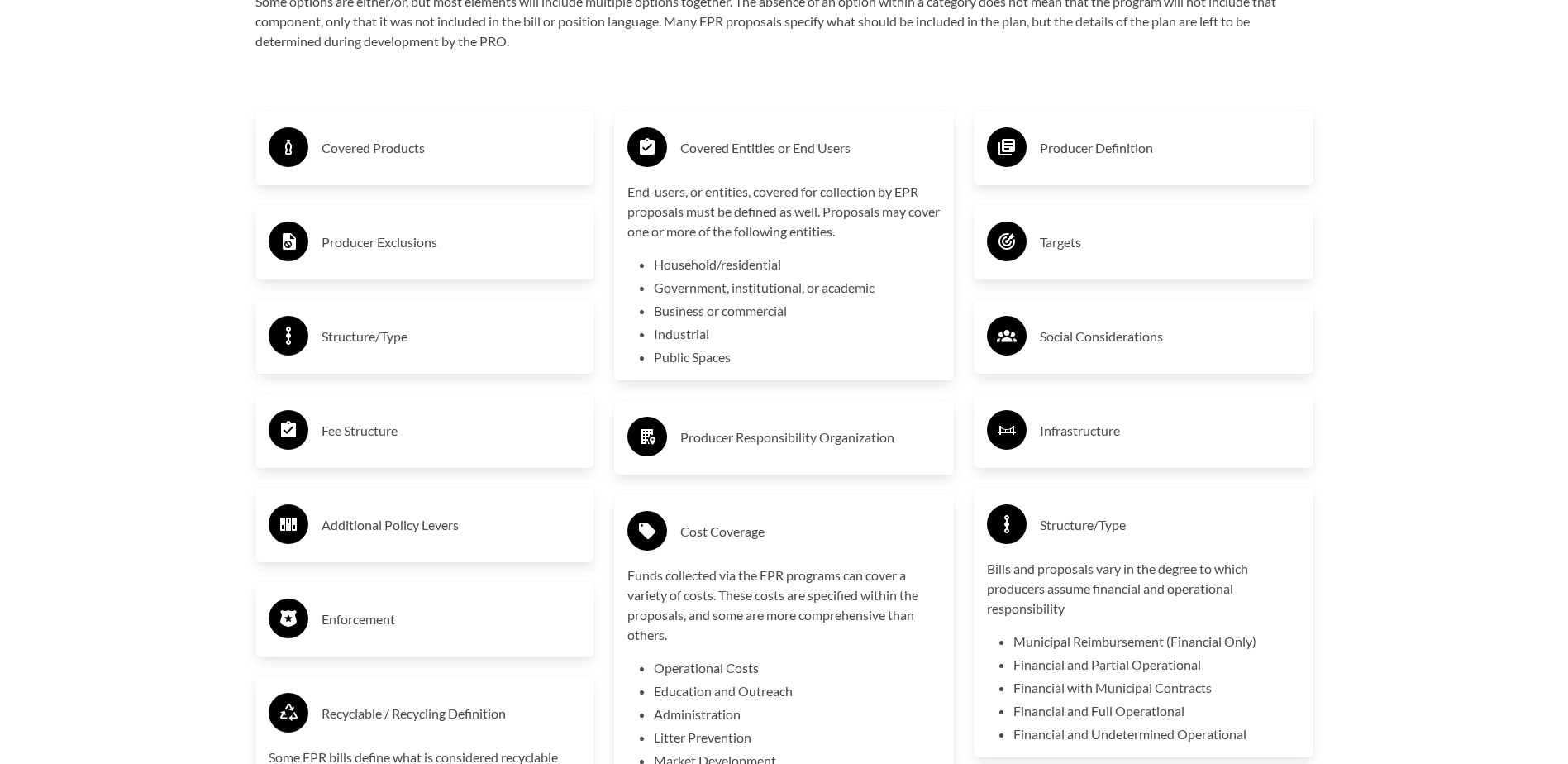
click at [753, 159] on h3 "Covered Entities or End Users" at bounding box center [810, 147] width 260 height 27
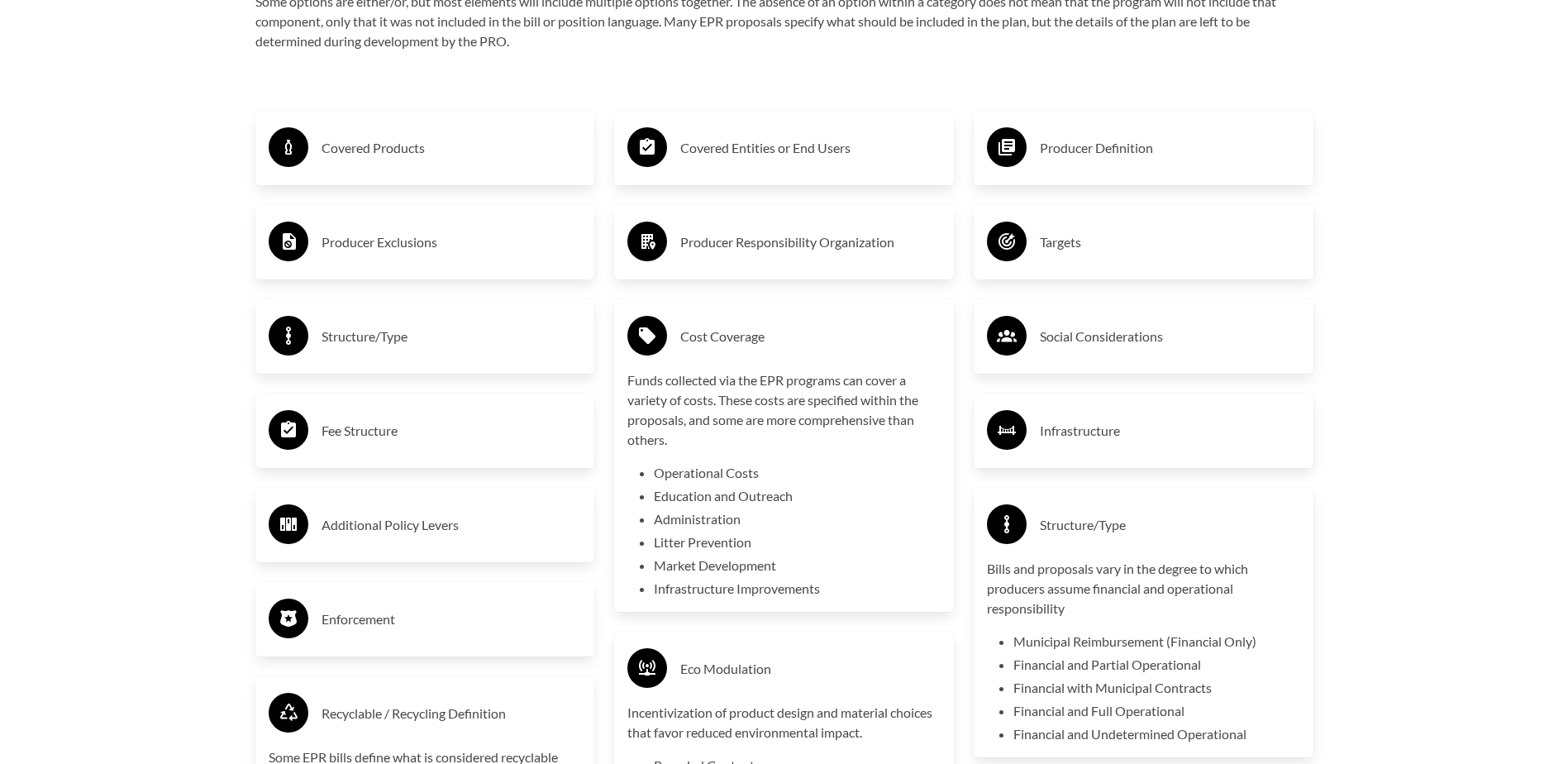
click at [1102, 160] on h3 "Producer Definition" at bounding box center [1169, 147] width 260 height 27
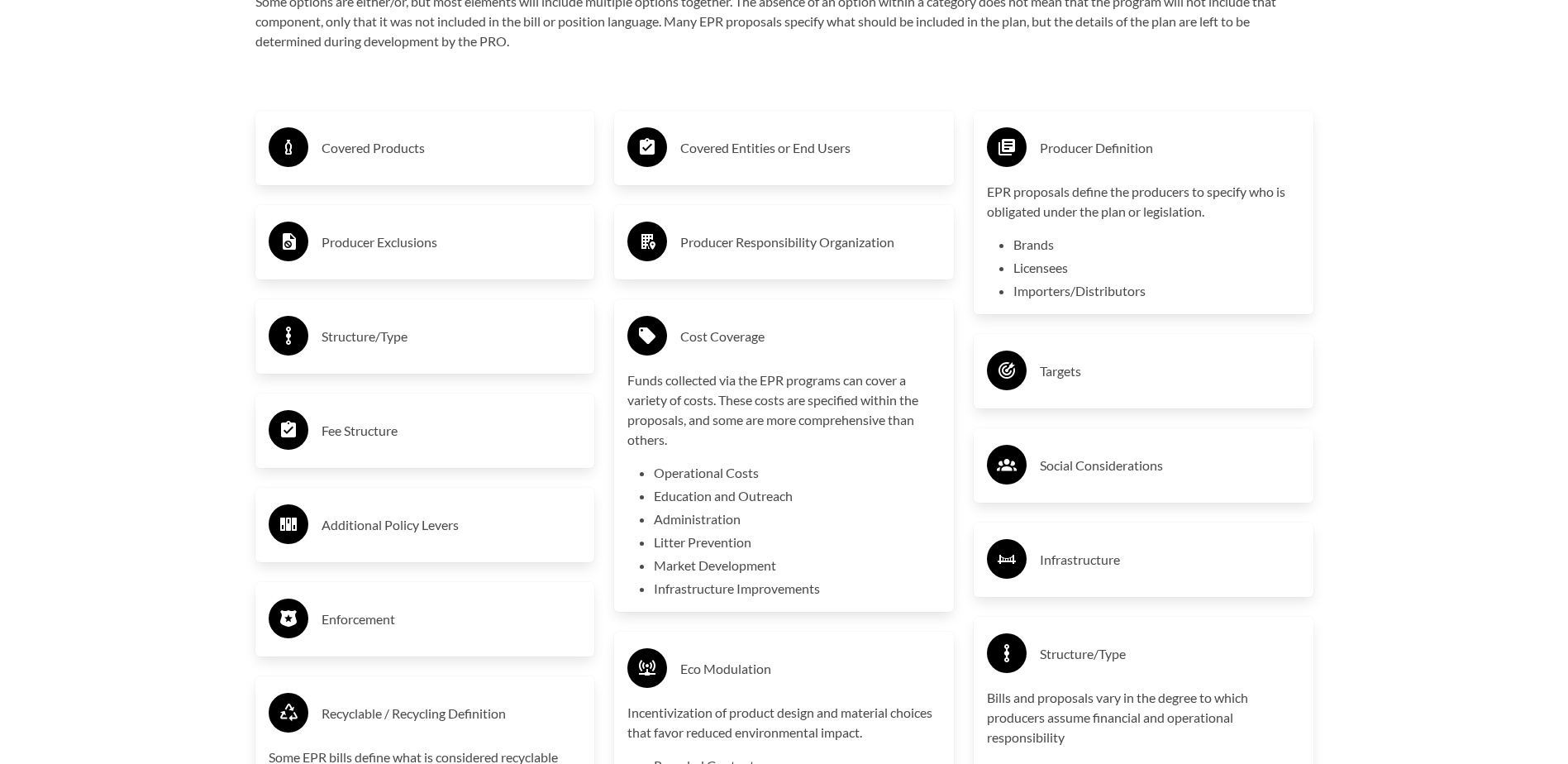
click at [1101, 159] on h3 "Producer Definition" at bounding box center [1169, 147] width 260 height 27
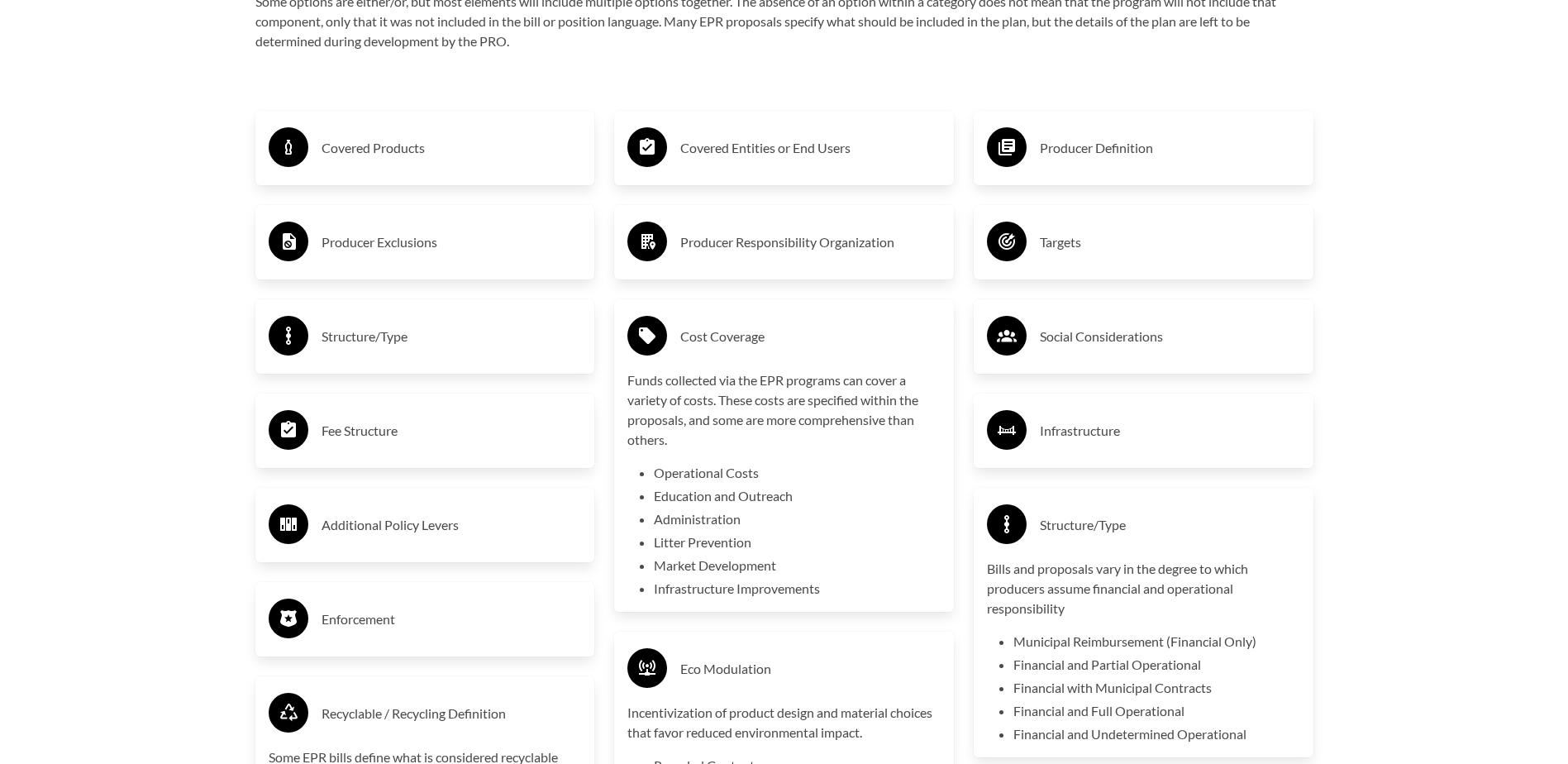
click at [1086, 247] on h3 "Targets" at bounding box center [1169, 242] width 260 height 27
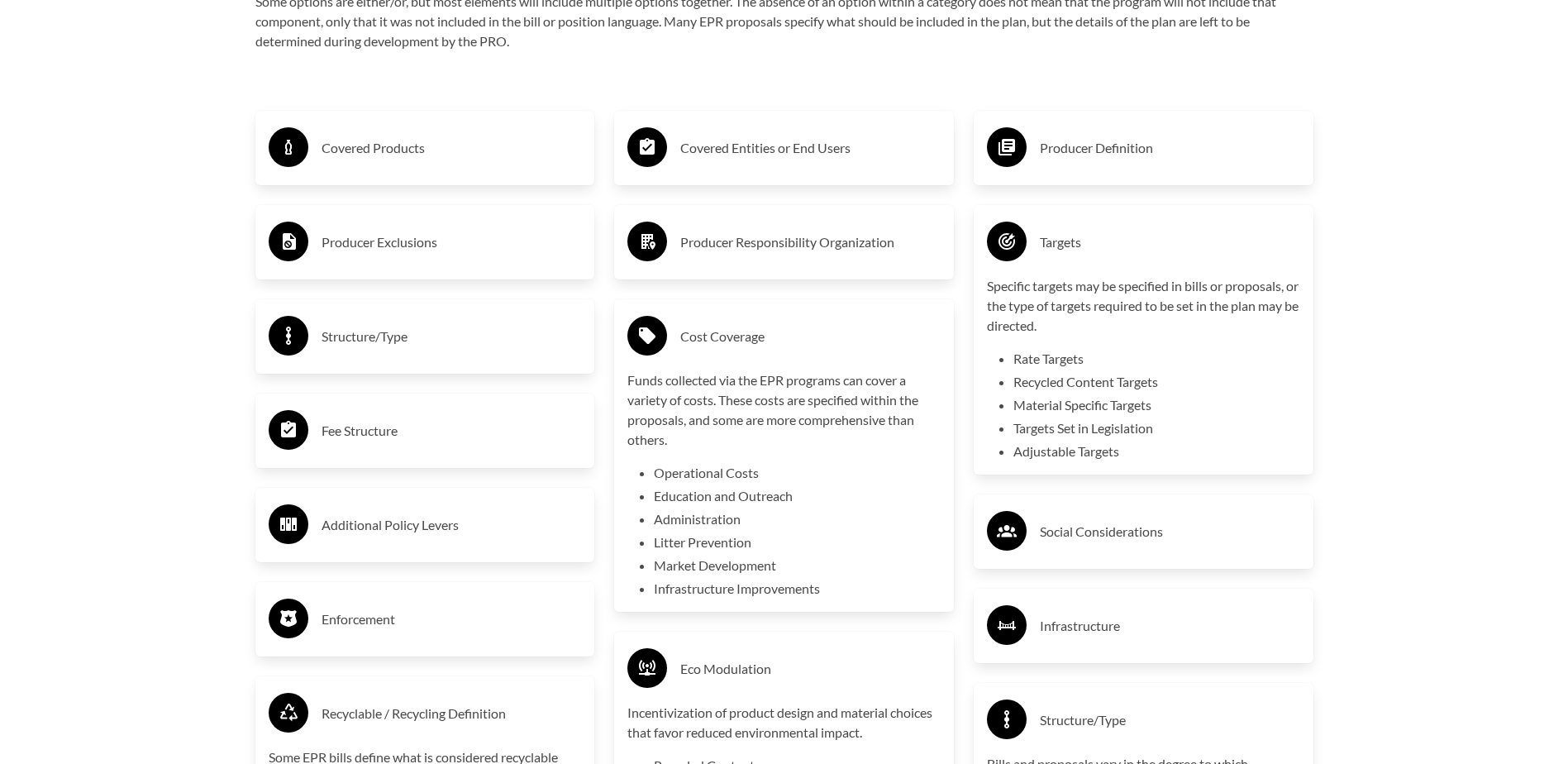
click at [1086, 247] on h3 "Targets" at bounding box center [1169, 242] width 260 height 27
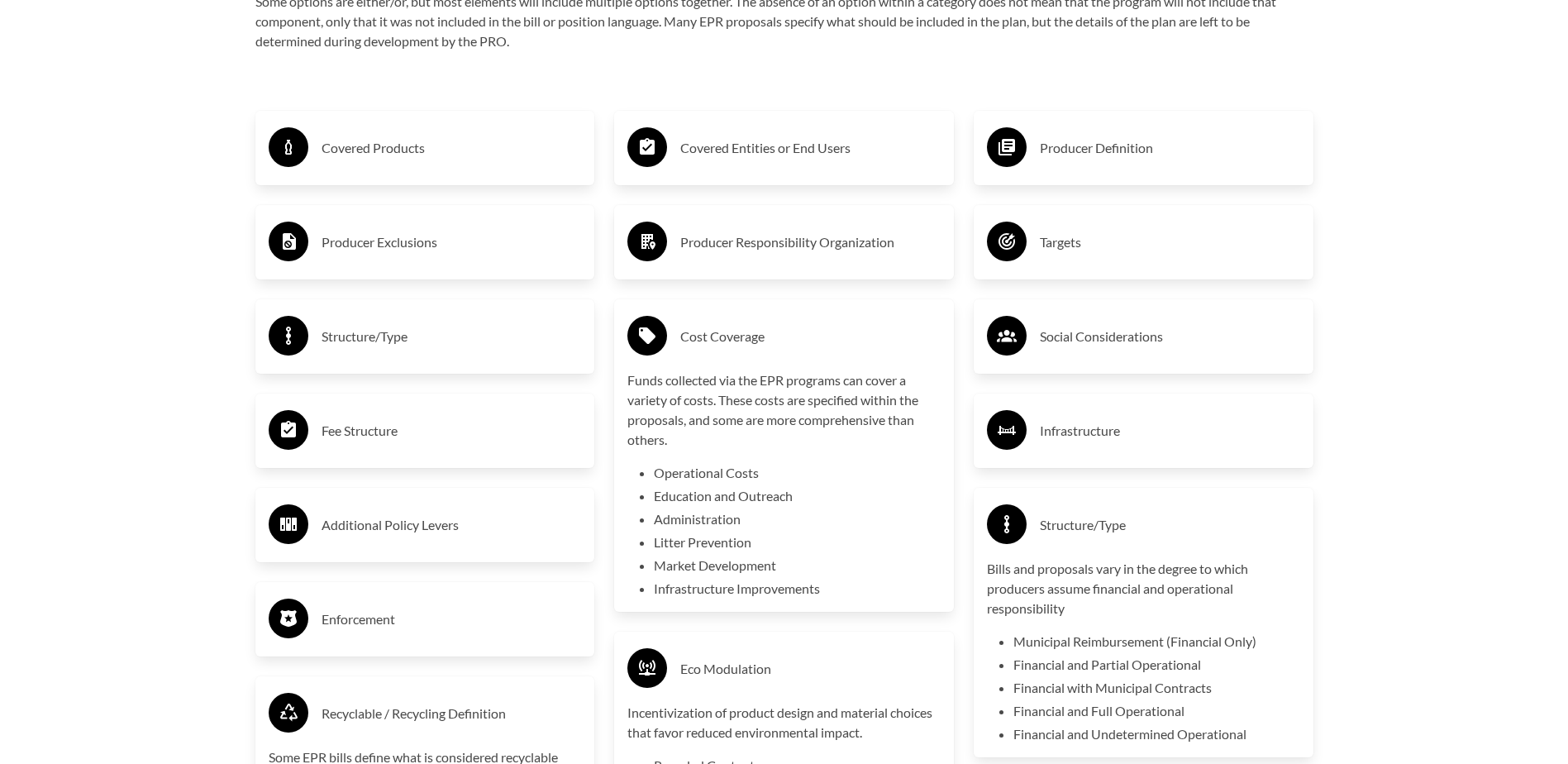
click at [1079, 427] on h3 "Infrastructure" at bounding box center [1169, 430] width 260 height 27
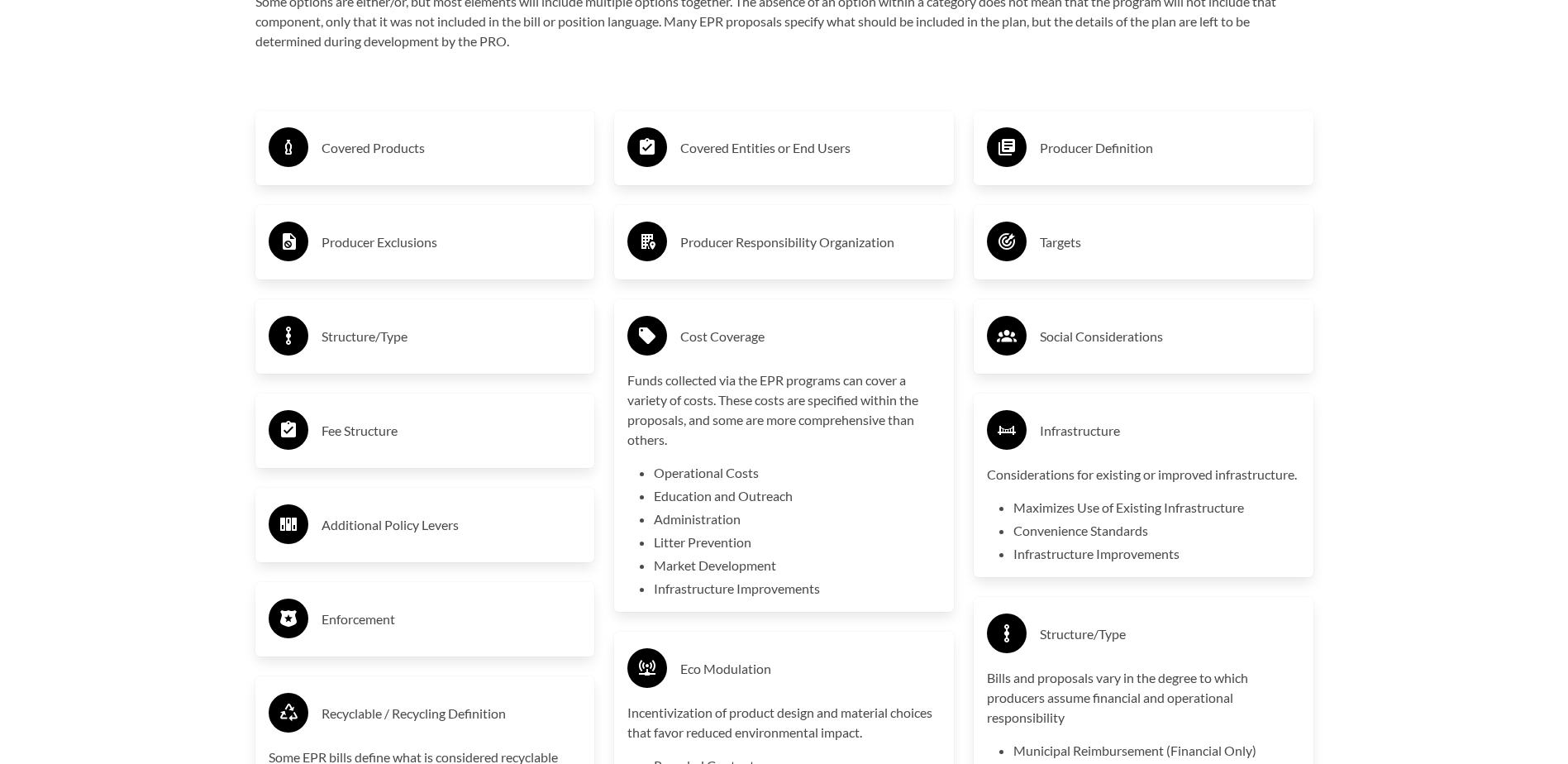
click at [1092, 477] on p "Considerations for existing or improved infrastructure." at bounding box center [1143, 474] width 313 height 20
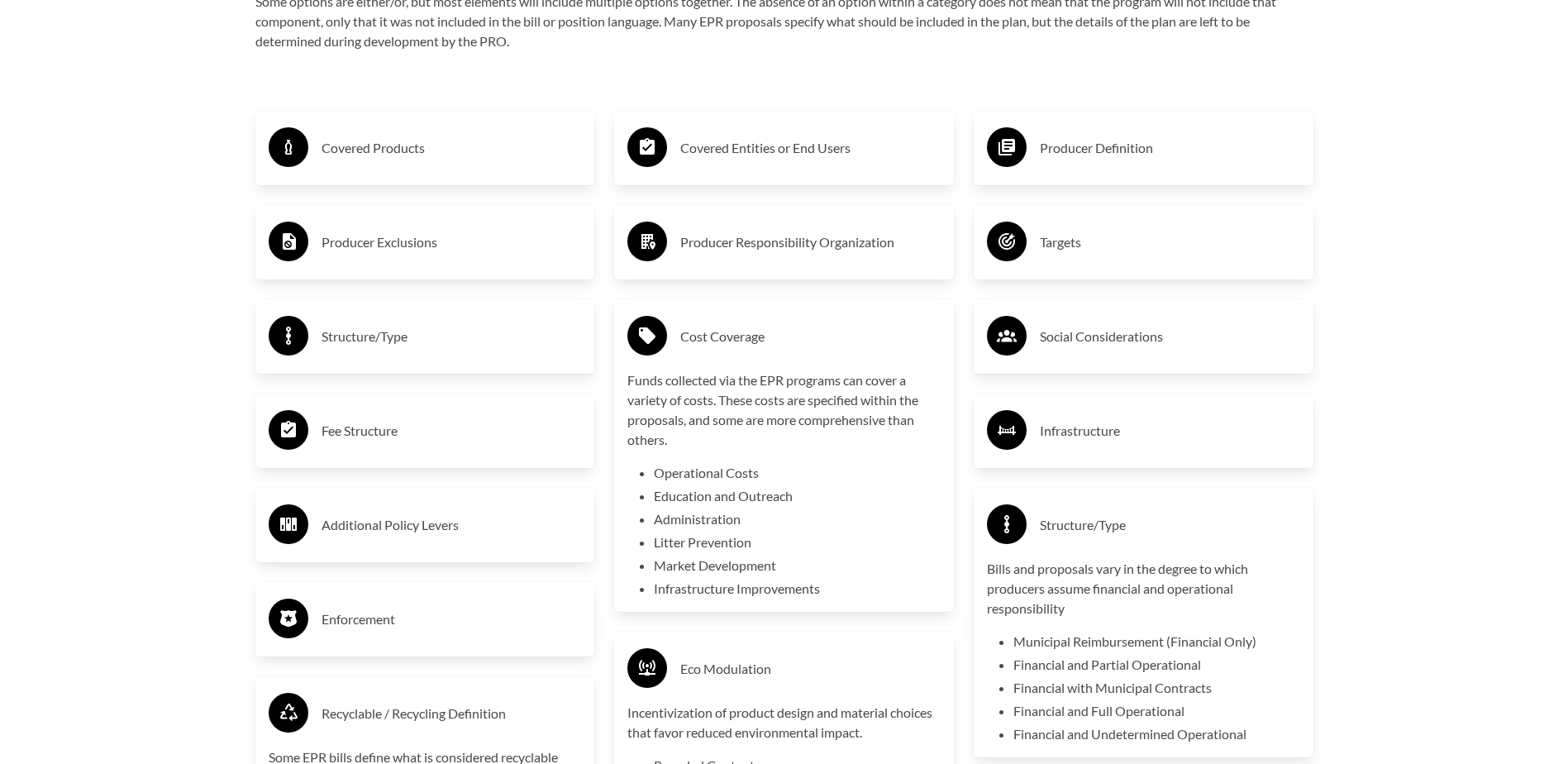
click at [375, 426] on h3 "Fee Structure" at bounding box center [451, 430] width 260 height 27
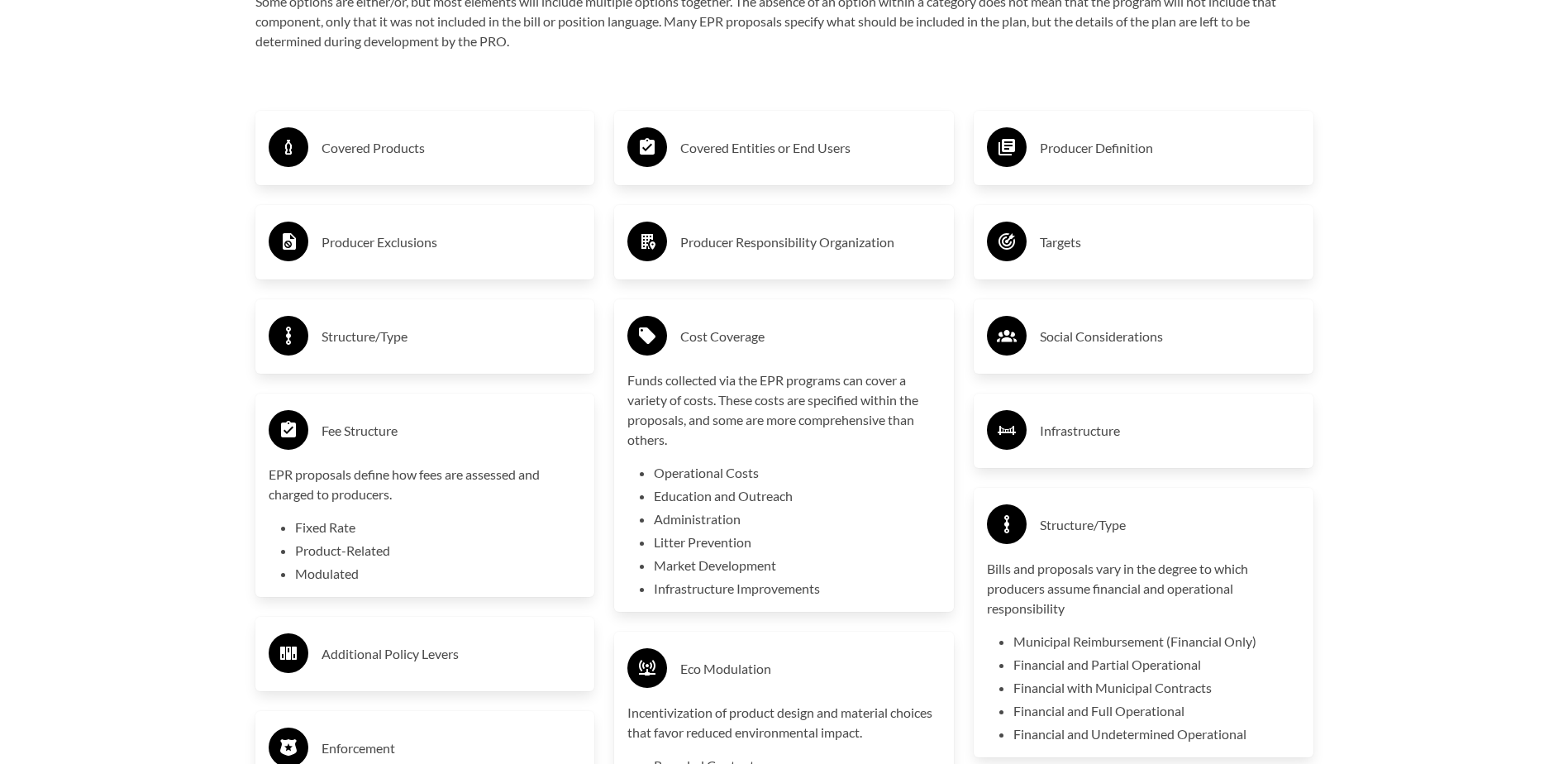
click at [396, 340] on h3 "Structure/Type" at bounding box center [451, 336] width 260 height 27
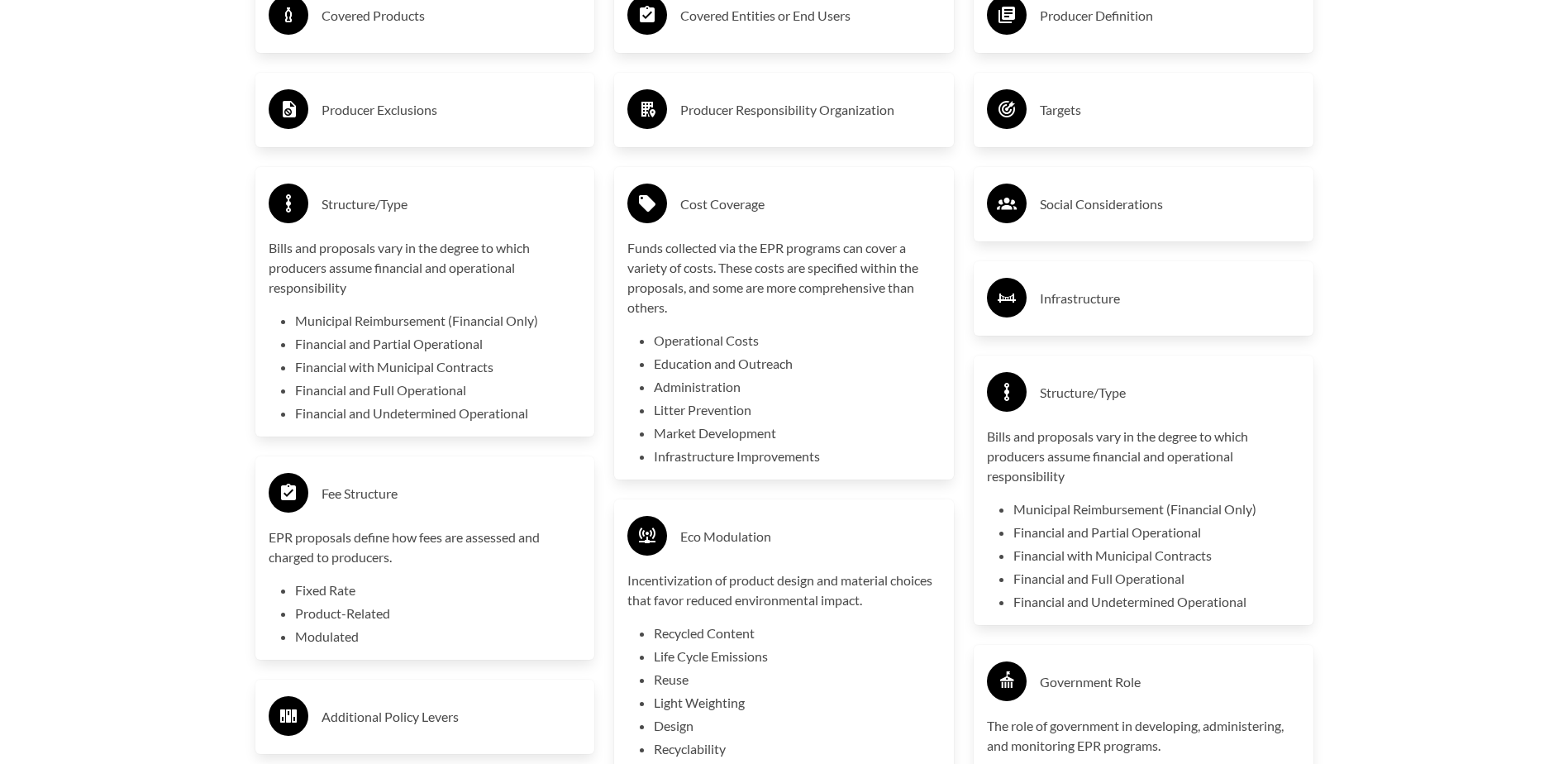
scroll to position [3059, 0]
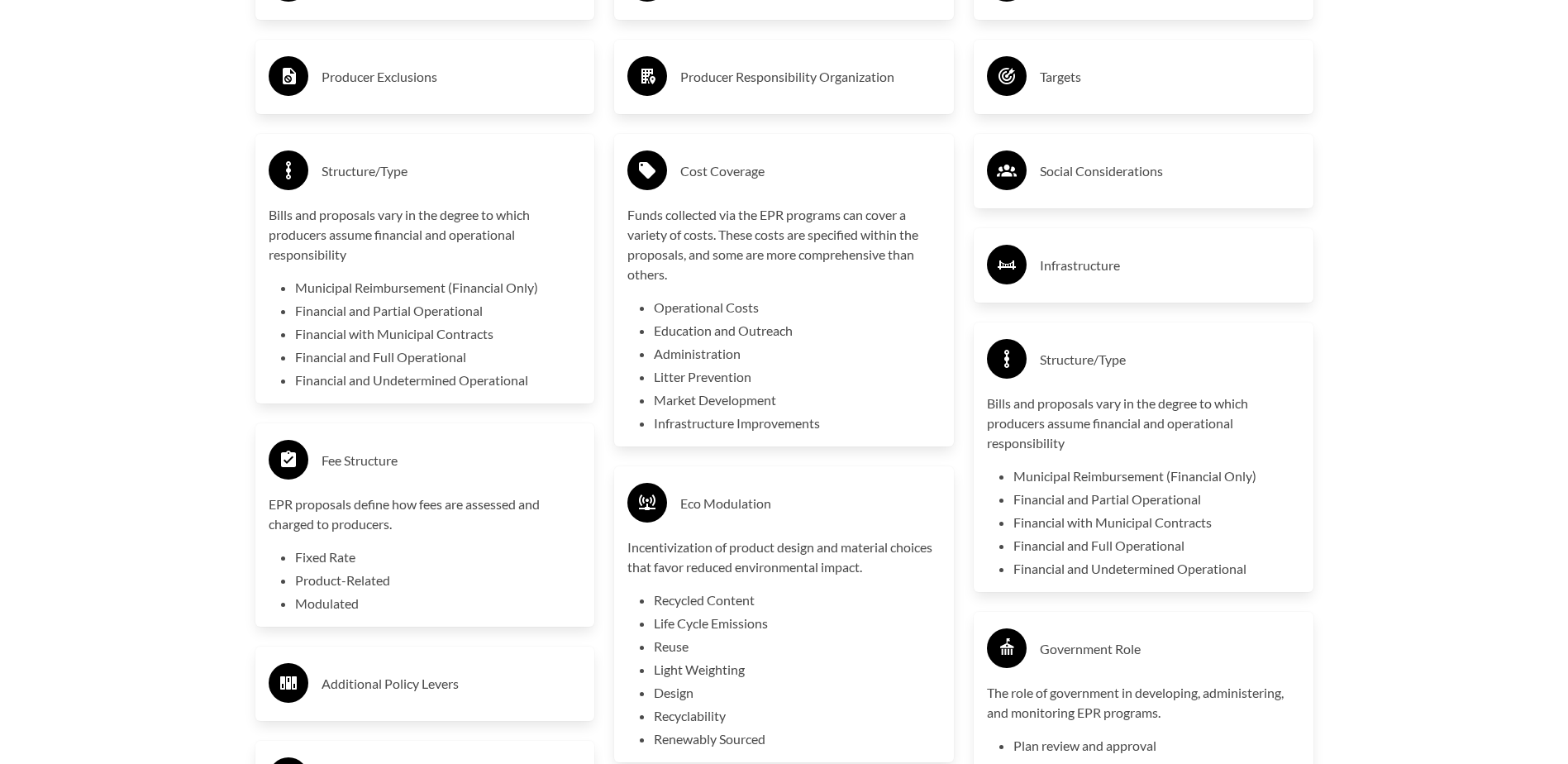
click at [354, 555] on li "Fixed Rate" at bounding box center [439, 557] width 287 height 20
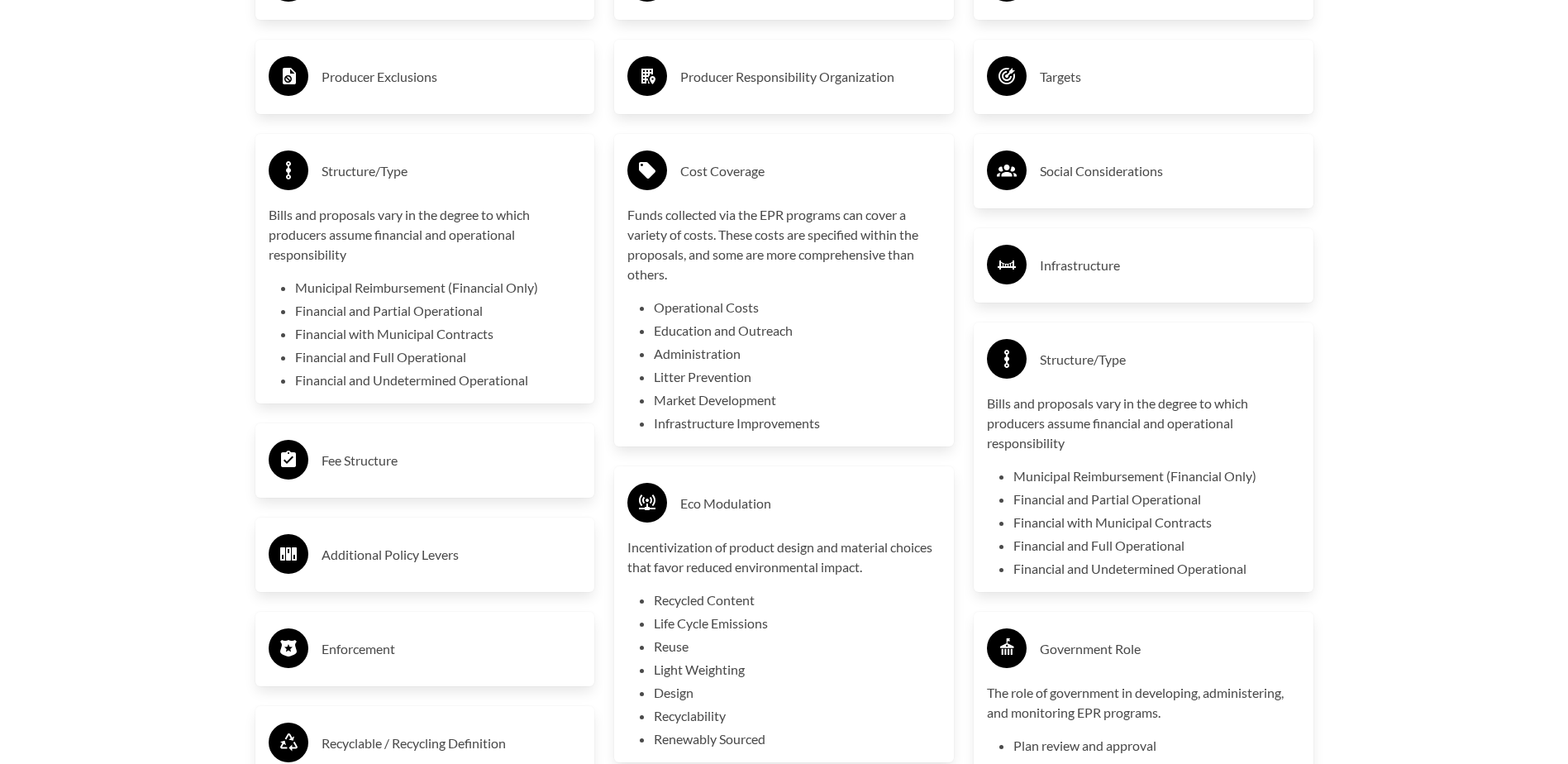
click at [370, 498] on div "Fee Structure" at bounding box center [425, 461] width 340 height 75
click at [379, 483] on div "Fee Structure" at bounding box center [425, 460] width 313 height 48
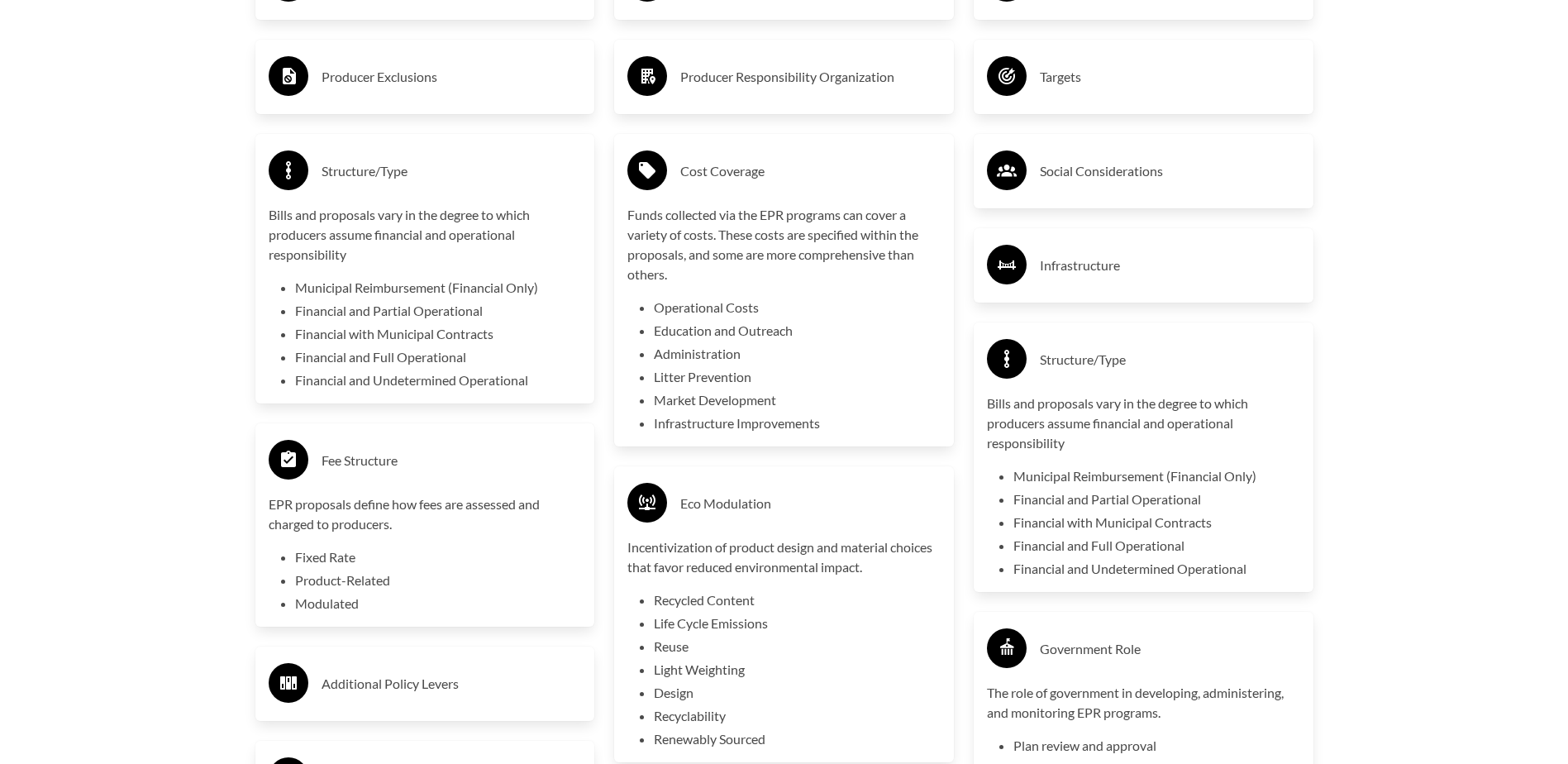
scroll to position [3141, 0]
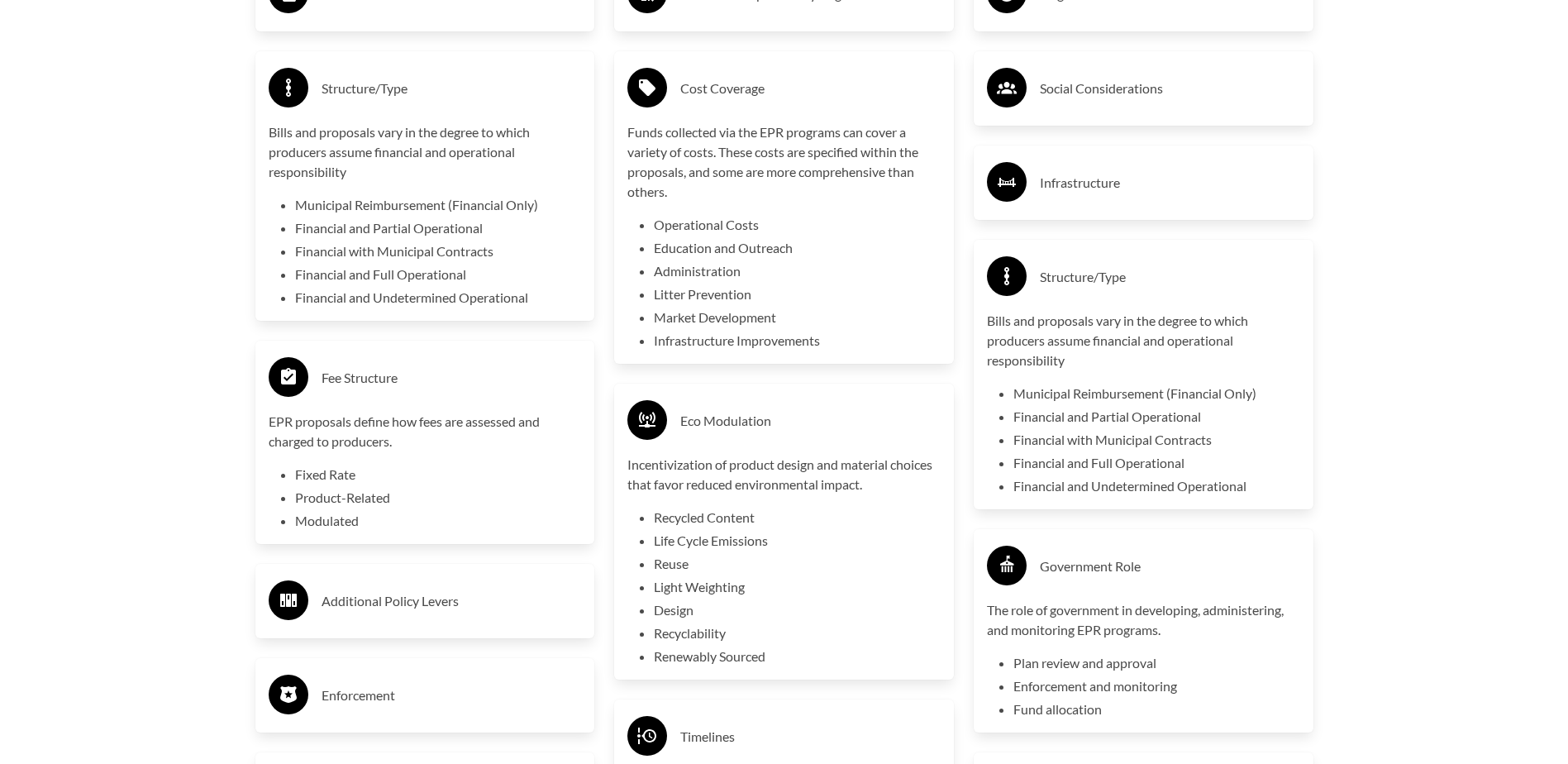
click at [353, 619] on div "Additional Policy Levers" at bounding box center [425, 601] width 313 height 48
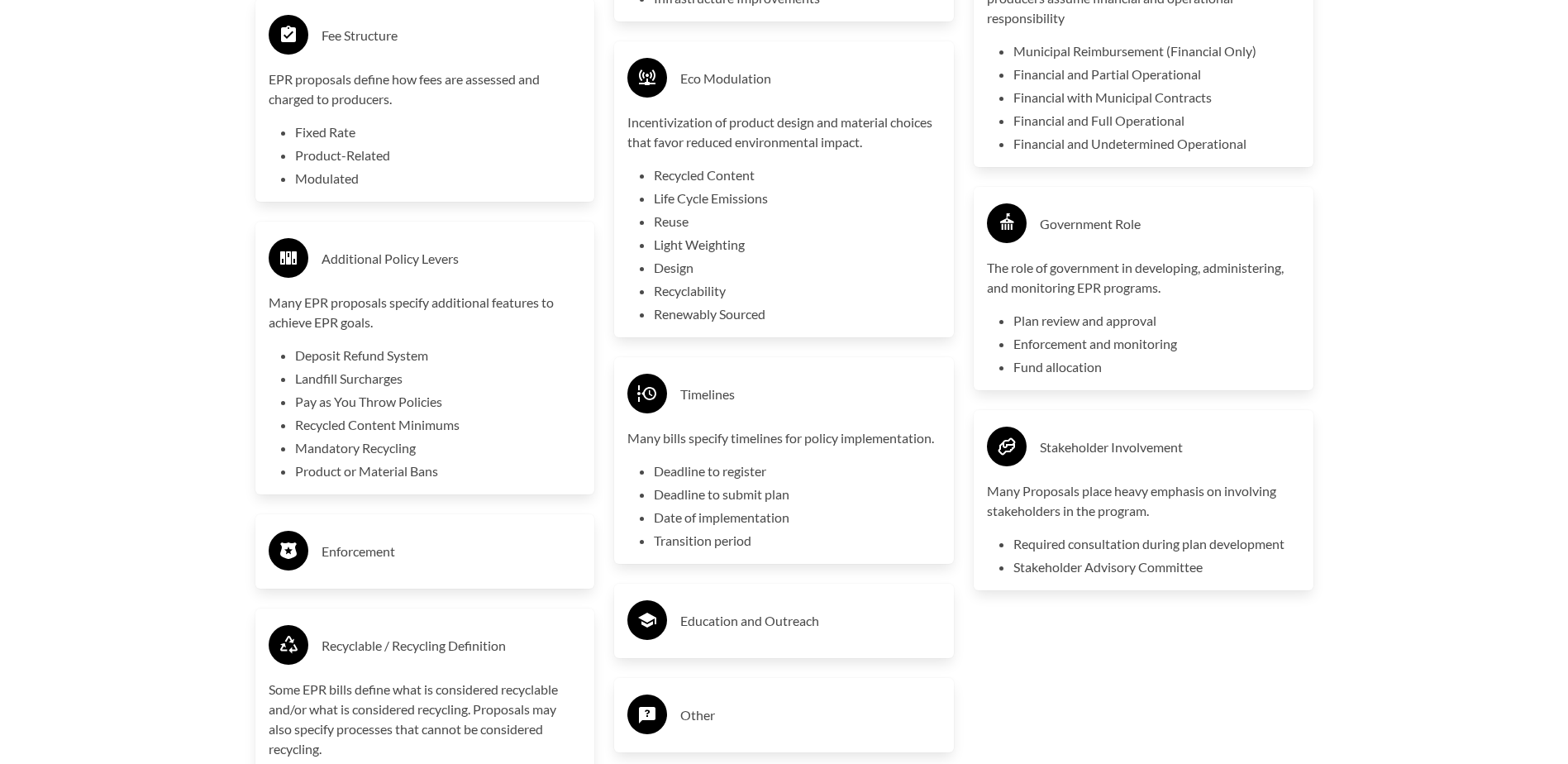
scroll to position [3637, 0]
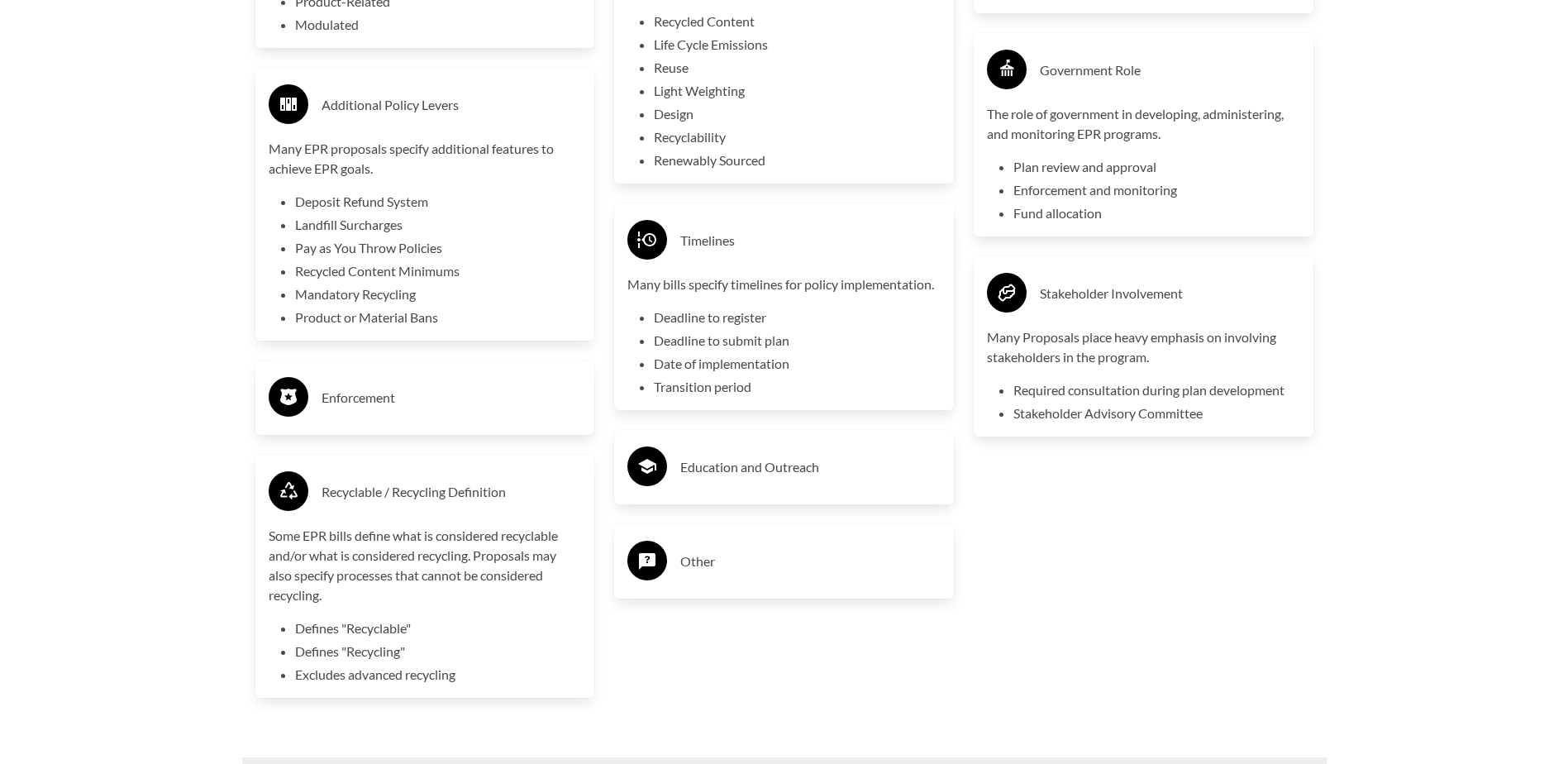
click at [378, 407] on h3 "Enforcement" at bounding box center [451, 397] width 260 height 27
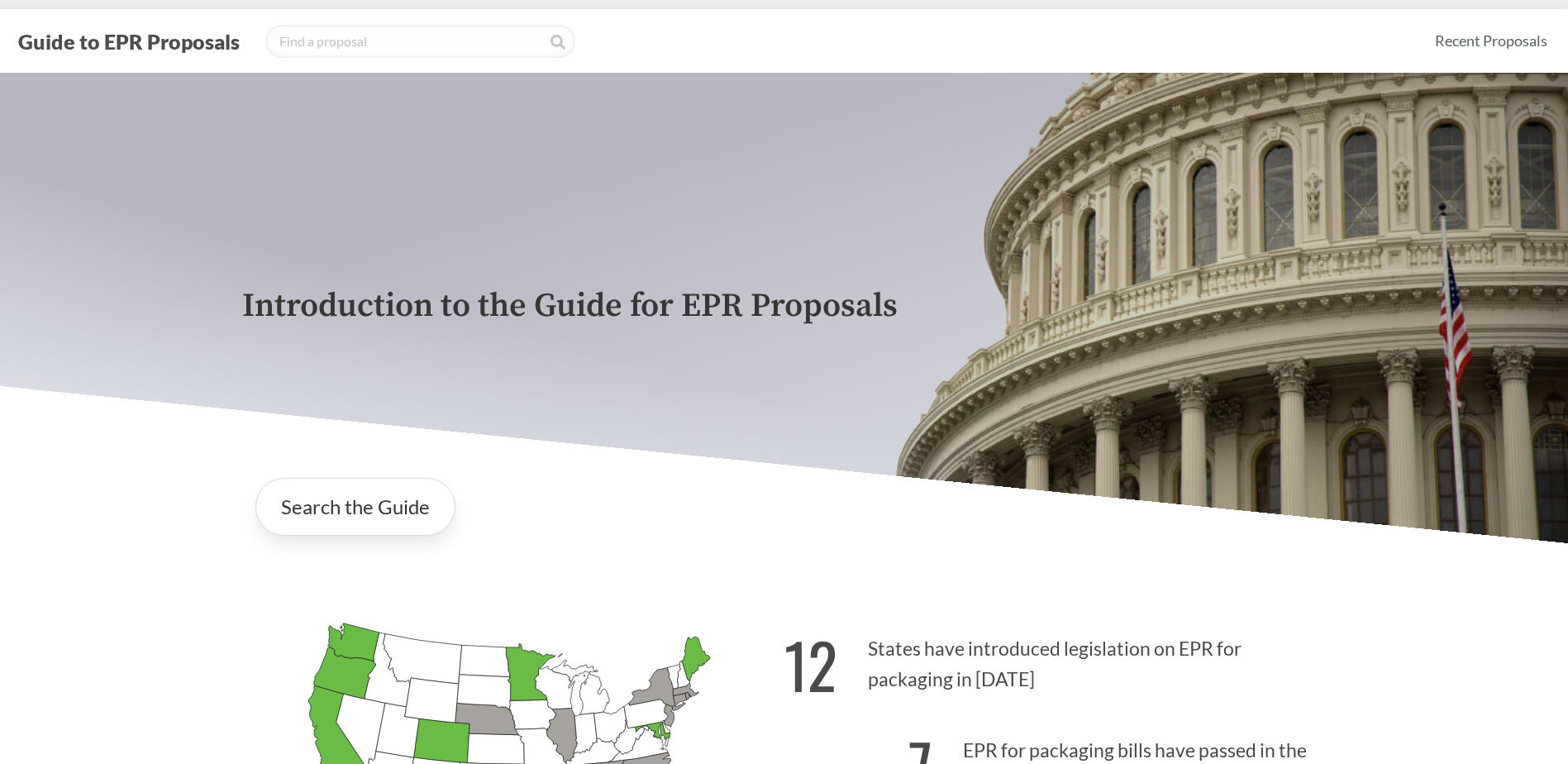
scroll to position [0, 0]
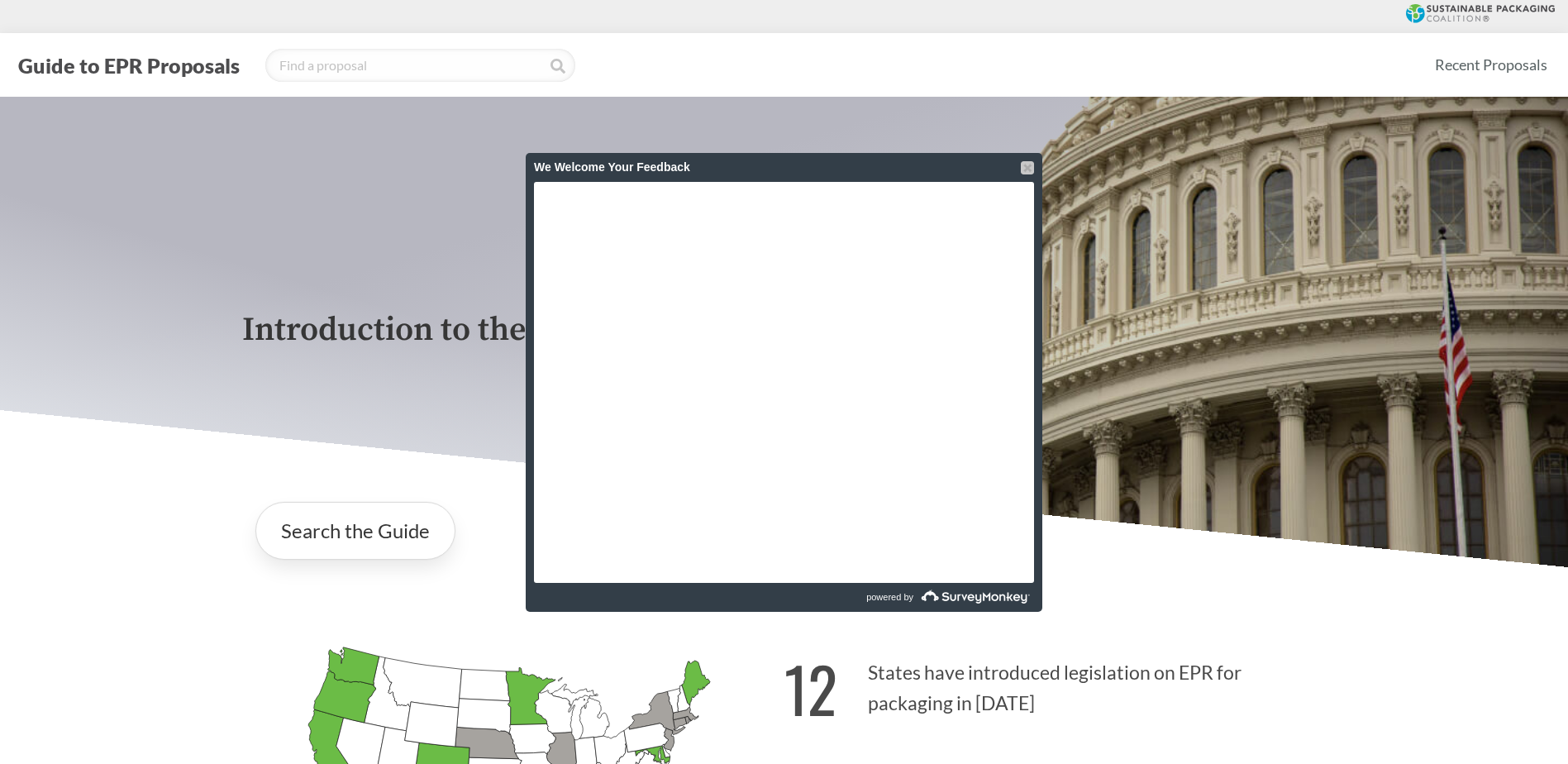
click at [1033, 168] on div at bounding box center [1027, 167] width 13 height 13
